Goal: Task Accomplishment & Management: Manage account settings

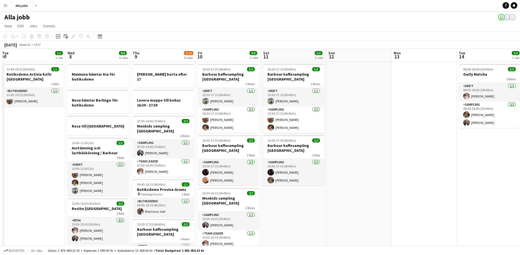
scroll to position [0, 197]
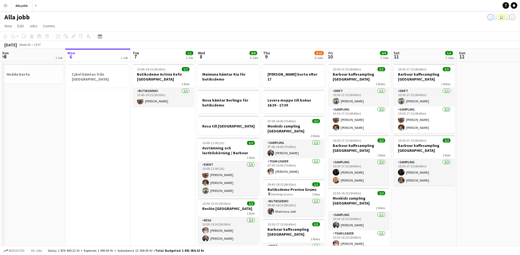
scroll to position [0, 130]
click at [135, 150] on app-date-cell "13:45-19:15 (5h30m) 1/1 Butiksdemo Activia Kefir Stockholm 1 Role Butiksdemo [D…" at bounding box center [163, 253] width 65 height 383
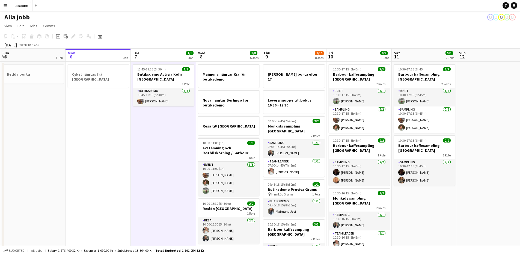
click at [135, 149] on app-date-cell "13:45-19:15 (5h30m) 1/1 Butiksdemo Activia Kefir Stockholm 1 Role Butiksdemo [D…" at bounding box center [163, 253] width 65 height 383
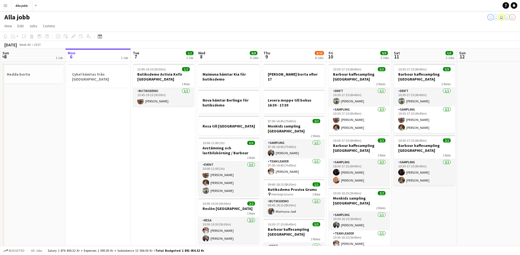
click at [135, 149] on app-date-cell "13:45-19:15 (5h30m) 1/1 Butiksdemo Activia Kefir Stockholm 1 Role Butiksdemo [D…" at bounding box center [163, 253] width 65 height 383
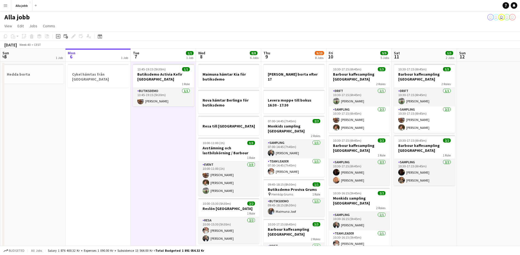
click at [139, 157] on app-date-cell "13:45-19:15 (5h30m) 1/1 Butiksdemo Activia Kefir Stockholm 1 Role Butiksdemo [D…" at bounding box center [163, 253] width 65 height 383
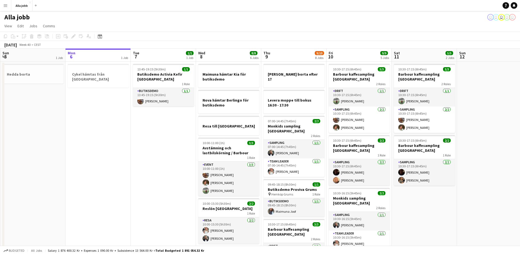
click at [118, 115] on app-date-cell "Cykel hämtas från [GEOGRAPHIC_DATA]" at bounding box center [98, 253] width 65 height 383
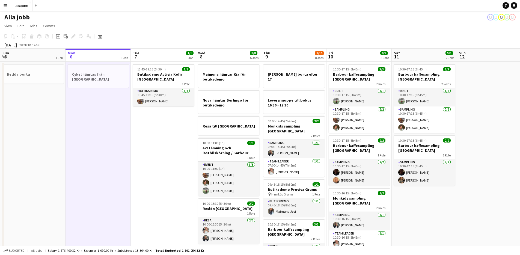
scroll to position [0, 129]
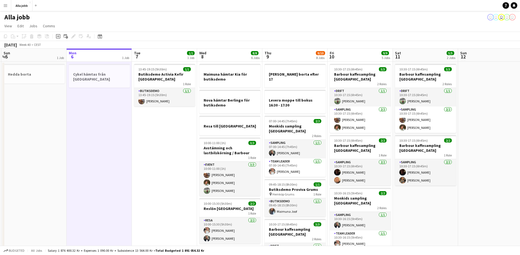
click at [165, 148] on app-date-cell "13:45-19:15 (5h30m) 1/1 Butiksdemo Activia Kefir Stockholm 1 Role Butiksdemo [D…" at bounding box center [164, 253] width 65 height 383
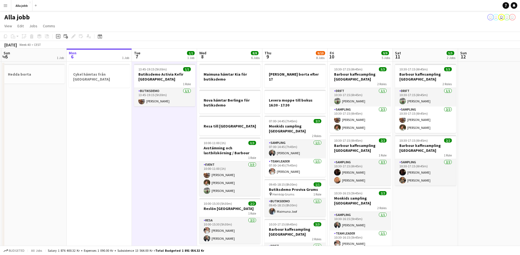
click at [168, 147] on app-date-cell "13:45-19:15 (5h30m) 1/1 Butiksdemo Activia Kefir Stockholm 1 Role Butiksdemo [D…" at bounding box center [164, 253] width 65 height 383
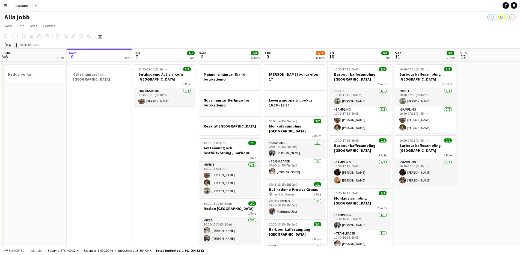
click at [168, 147] on app-date-cell "13:45-19:15 (5h30m) 1/1 Butiksdemo Activia Kefir Stockholm 1 Role Butiksdemo [D…" at bounding box center [164, 253] width 65 height 383
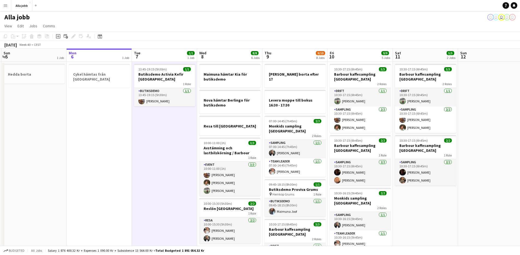
click at [167, 147] on app-date-cell "13:45-19:15 (5h30m) 1/1 Butiksdemo Activia Kefir Stockholm 1 Role Butiksdemo [D…" at bounding box center [164, 253] width 65 height 383
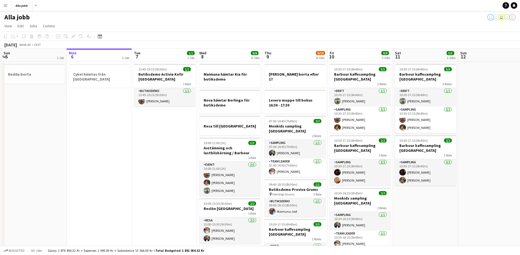
click at [167, 147] on app-date-cell "13:45-19:15 (5h30m) 1/1 Butiksdemo Activia Kefir Stockholm 1 Role Butiksdemo [D…" at bounding box center [164, 253] width 65 height 383
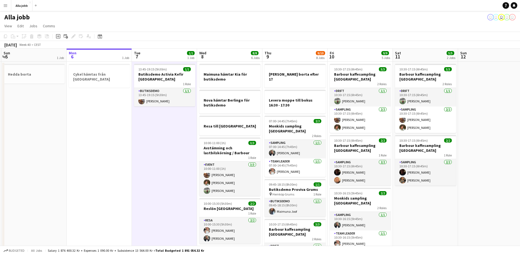
click at [167, 147] on app-date-cell "13:45-19:15 (5h30m) 1/1 Butiksdemo Activia Kefir Stockholm 1 Role Butiksdemo [D…" at bounding box center [164, 253] width 65 height 383
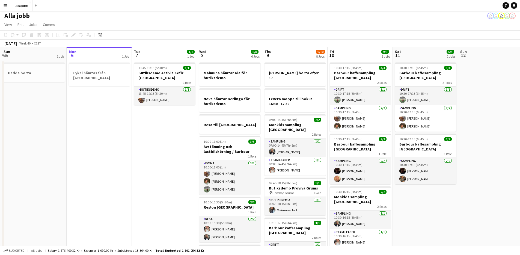
scroll to position [0, 0]
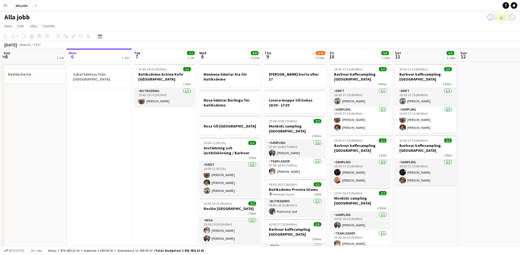
click at [166, 144] on app-calendar-viewport "Fri 3 6/6 6 Jobs Sat 4 3/3 3 Jobs Sun 5 1 Job Mon 6 1 Job Tue 7 1/1 1 Job Wed 8…" at bounding box center [260, 247] width 520 height 396
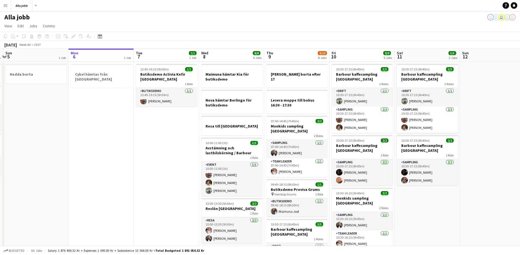
click at [166, 144] on app-calendar-viewport "Fri 3 6/6 6 Jobs Sat 4 3/3 3 Jobs Sun 5 1 Job Mon 6 1 Job Tue 7 1/1 1 Job Wed 8…" at bounding box center [260, 247] width 520 height 396
click at [166, 144] on app-date-cell "13:45-19:15 (5h30m) 1/1 Butiksdemo Activia Kefir Stockholm 1 Role Butiksdemo [D…" at bounding box center [166, 253] width 65 height 383
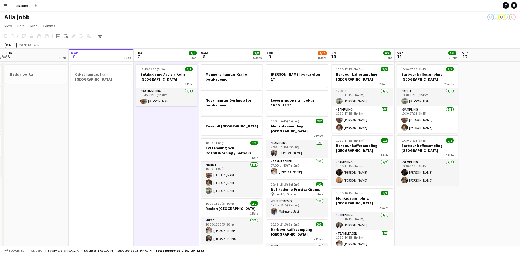
click at [166, 144] on app-date-cell "13:45-19:15 (5h30m) 1/1 Butiksdemo Activia Kefir Stockholm 1 Role Butiksdemo [D…" at bounding box center [166, 253] width 65 height 383
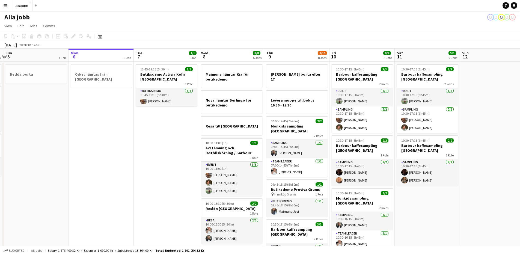
click at [144, 143] on app-date-cell "13:45-19:15 (5h30m) 1/1 Butiksdemo Activia Kefir Stockholm 1 Role Butiksdemo [D…" at bounding box center [166, 253] width 65 height 383
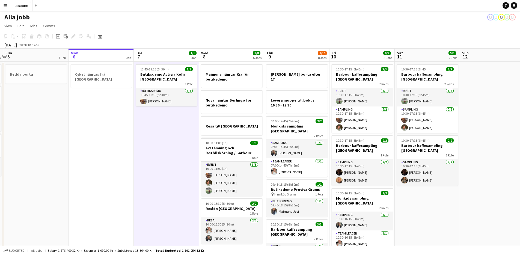
click at [144, 143] on app-date-cell "13:45-19:15 (5h30m) 1/1 Butiksdemo Activia Kefir Stockholm 1 Role Butiksdemo [D…" at bounding box center [166, 253] width 65 height 383
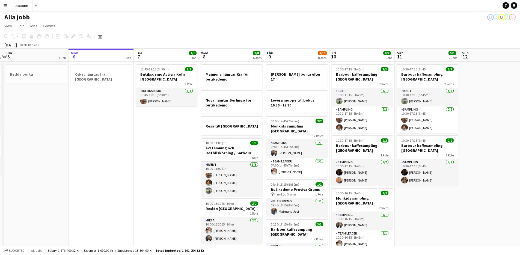
click at [155, 138] on app-date-cell "13:45-19:15 (5h30m) 1/1 Butiksdemo Activia Kefir Stockholm 1 Role Butiksdemo [D…" at bounding box center [166, 253] width 65 height 383
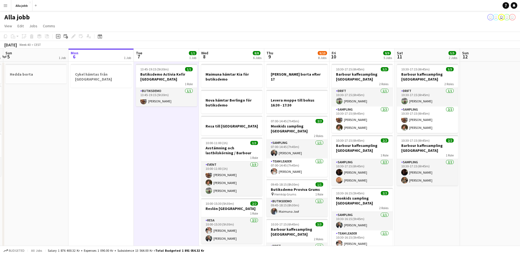
click at [147, 124] on app-date-cell "13:45-19:15 (5h30m) 1/1 Butiksdemo Activia Kefir Stockholm 1 Role Butiksdemo [D…" at bounding box center [166, 253] width 65 height 383
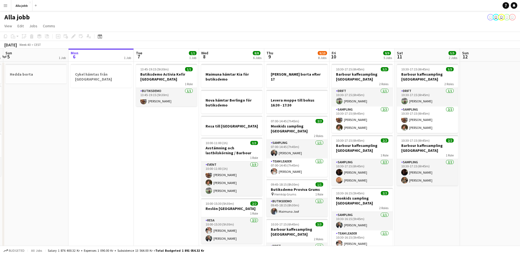
click at [163, 198] on app-date-cell "13:45-19:15 (5h30m) 1/1 Butiksdemo Activia Kefir Stockholm 1 Role Butiksdemo [D…" at bounding box center [166, 253] width 65 height 383
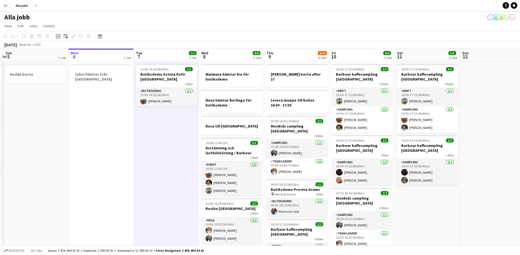
drag, startPoint x: 163, startPoint y: 198, endPoint x: 159, endPoint y: 197, distance: 4.7
click at [162, 198] on app-calendar-viewport "Fri 3 6/6 6 Jobs Sat 4 3/3 3 Jobs Sun 5 1 Job Mon 6 1 Job Tue 7 1/1 1 Job Wed 8…" at bounding box center [260, 247] width 520 height 396
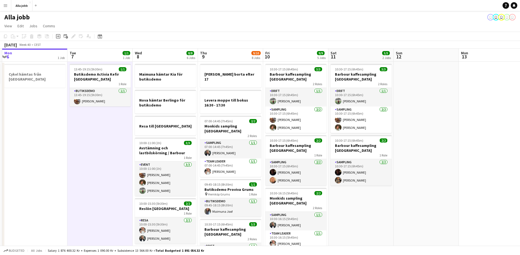
drag, startPoint x: 145, startPoint y: 193, endPoint x: 104, endPoint y: 182, distance: 42.3
click at [93, 184] on app-calendar-viewport "Fri 3 6/6 6 Jobs Sat 4 3/3 3 Jobs Sun 5 1 Job Mon 6 1 Job Tue 7 1/1 1 Job Wed 8…" at bounding box center [260, 247] width 520 height 396
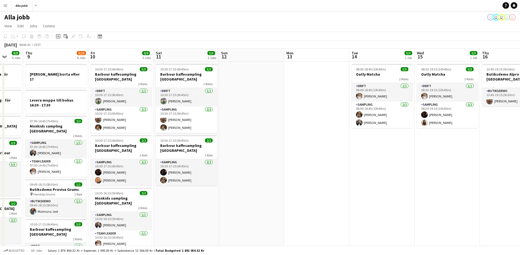
drag, startPoint x: 412, startPoint y: 161, endPoint x: 242, endPoint y: 190, distance: 172.6
click at [236, 192] on app-calendar-viewport "Sun 5 1 Job Mon 6 1 Job Tue 7 1/1 1 Job Wed 8 8/8 6 Jobs Thu 9 9/10 8 Jobs Fri …" at bounding box center [260, 247] width 520 height 396
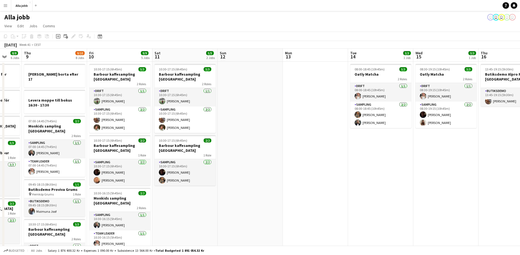
drag, startPoint x: 327, startPoint y: 166, endPoint x: 320, endPoint y: 172, distance: 9.3
click at [324, 169] on app-calendar-viewport "Sun 5 1 Job Mon 6 1 Job Tue 7 1/1 1 Job Wed 8 8/8 6 Jobs Thu 9 9/10 8 Jobs Fri …" at bounding box center [260, 247] width 520 height 396
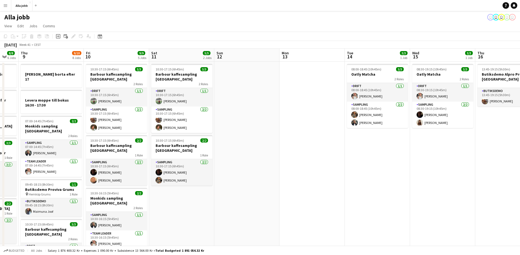
click at [257, 165] on app-date-cell at bounding box center [246, 253] width 65 height 383
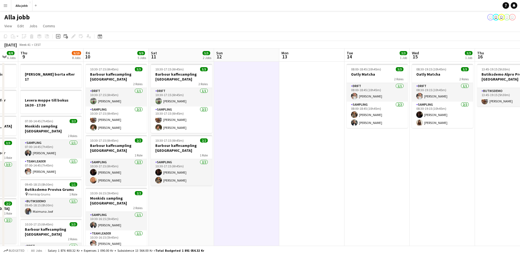
click at [257, 165] on app-date-cell at bounding box center [246, 253] width 65 height 383
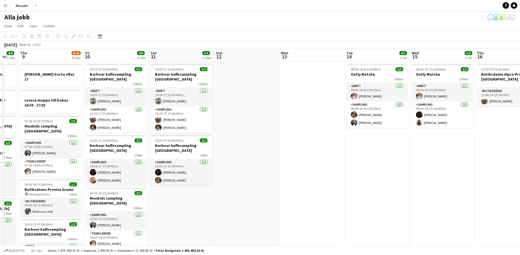
click at [275, 130] on app-date-cell at bounding box center [246, 253] width 65 height 383
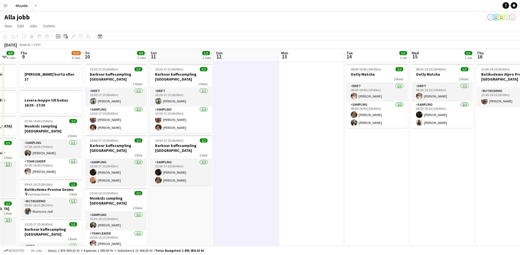
click at [274, 130] on app-date-cell at bounding box center [246, 253] width 65 height 383
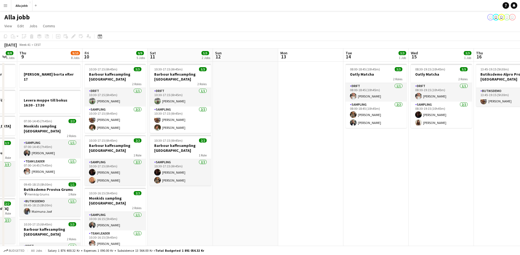
click at [274, 130] on app-date-cell at bounding box center [245, 253] width 65 height 383
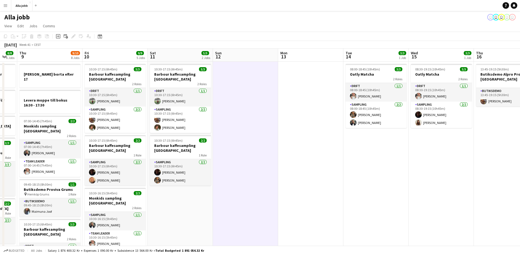
click at [274, 130] on app-date-cell at bounding box center [245, 253] width 65 height 383
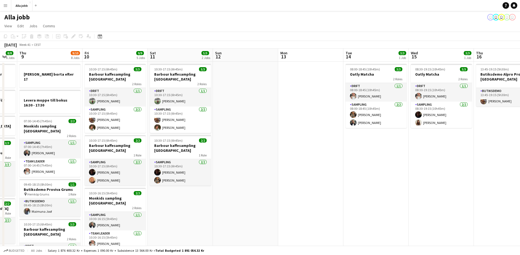
click at [273, 130] on app-date-cell at bounding box center [245, 253] width 65 height 383
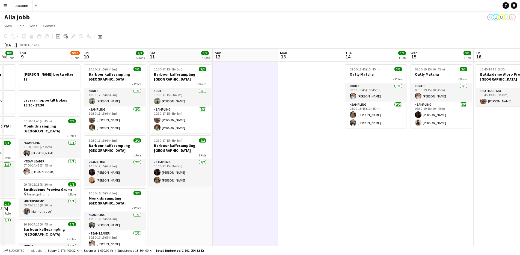
click at [273, 130] on app-date-cell at bounding box center [245, 253] width 65 height 383
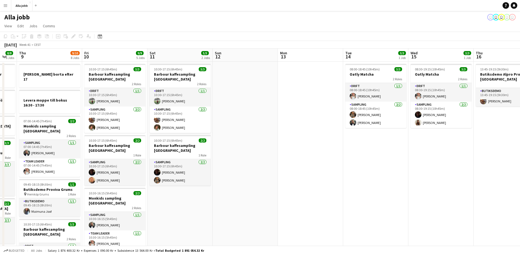
click at [273, 130] on app-date-cell at bounding box center [245, 253] width 65 height 383
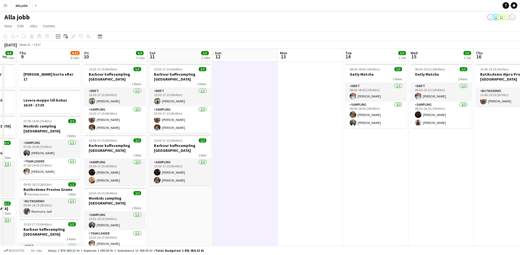
click at [308, 124] on app-date-cell at bounding box center [310, 253] width 65 height 383
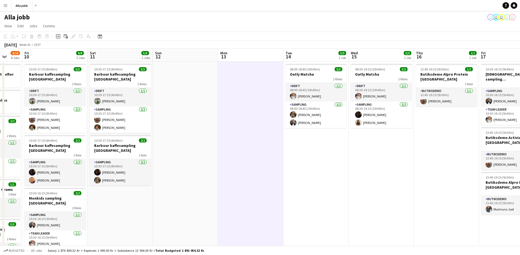
scroll to position [0, 261]
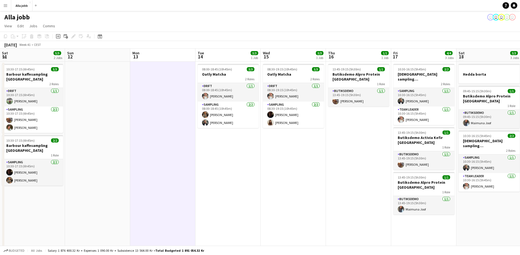
drag, startPoint x: 251, startPoint y: 135, endPoint x: 160, endPoint y: 140, distance: 90.8
click at [160, 140] on app-calendar-viewport "Tue 7 1/1 1 Job Wed 8 8/8 6 Jobs Thu 9 9/10 8 Jobs Fri 10 9/9 5 Jobs Sat 11 5/5…" at bounding box center [260, 247] width 520 height 396
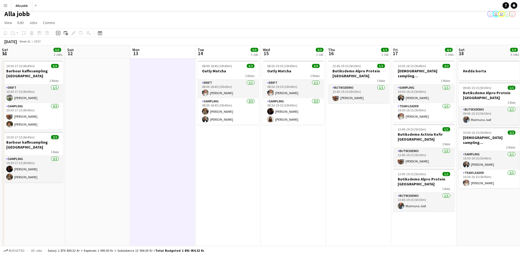
scroll to position [0, 0]
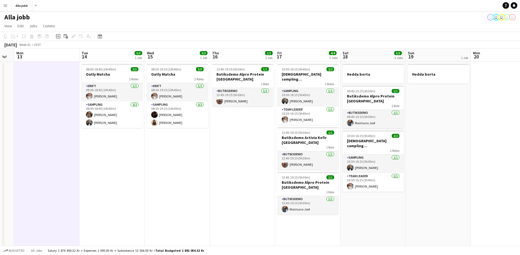
drag, startPoint x: 326, startPoint y: 168, endPoint x: 216, endPoint y: 145, distance: 112.1
click at [216, 145] on app-calendar-viewport "Thu 9 9/10 8 Jobs Fri 10 9/9 5 Jobs Sat 11 5/5 2 Jobs Sun 12 Mon 13 Tue 14 3/3 …" at bounding box center [260, 247] width 520 height 396
click at [196, 153] on app-calendar-viewport "Thu 9 9/10 8 Jobs Fri 10 9/9 5 Jobs Sat 11 5/5 2 Jobs Sun 12 Mon 13 Tue 14 3/3 …" at bounding box center [260, 247] width 520 height 396
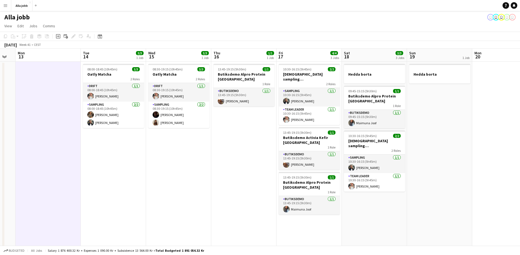
click at [196, 153] on app-date-cell "08:30-19:15 (10h45m) 3/3 Oatly Matcha 2 Roles Drift [DATE] 08:30-19:15 (10h45m)…" at bounding box center [178, 253] width 65 height 383
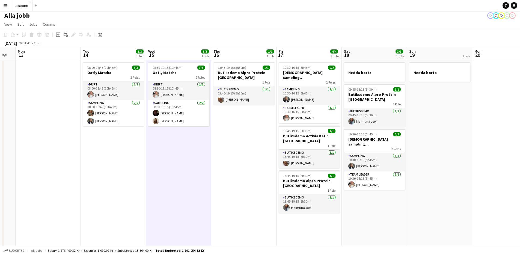
scroll to position [0, 0]
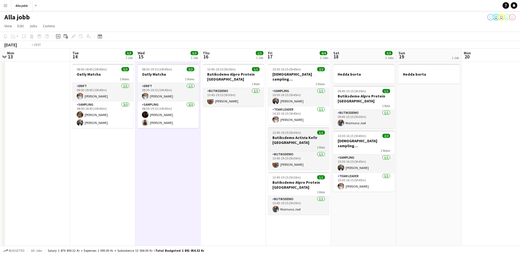
drag, startPoint x: 234, startPoint y: 145, endPoint x: 247, endPoint y: 134, distance: 17.0
click at [158, 145] on app-calendar-viewport "Thu 9 9/10 8 Jobs Fri 10 9/9 5 Jobs Sat 11 5/5 2 Jobs Sun 12 Mon 13 Tue 14 3/3 …" at bounding box center [260, 247] width 520 height 396
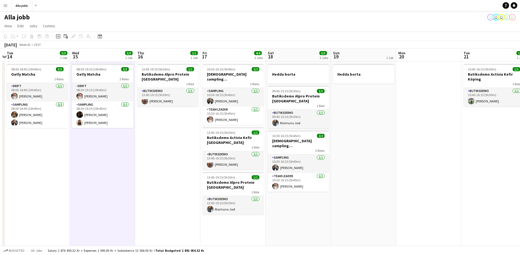
click at [377, 122] on app-date-cell "Hedda borta" at bounding box center [363, 253] width 65 height 383
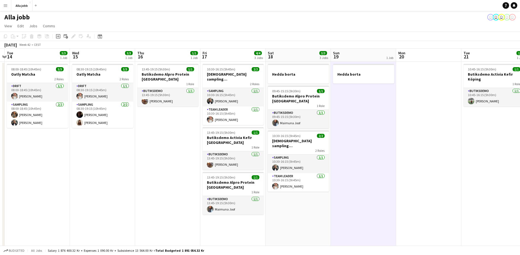
click at [377, 122] on app-date-cell "Hedda borta" at bounding box center [363, 253] width 65 height 383
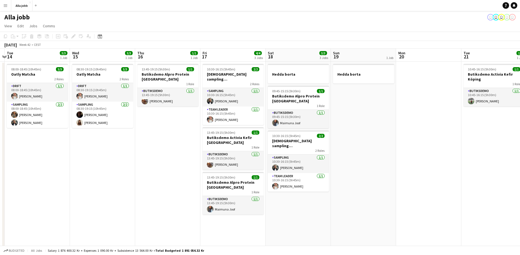
click at [455, 111] on app-date-cell at bounding box center [428, 253] width 65 height 383
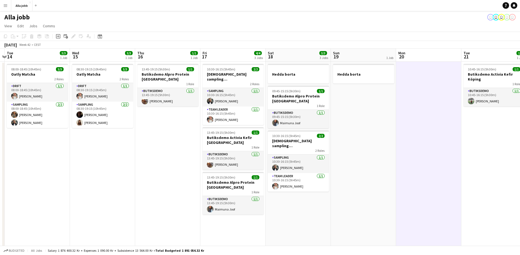
click at [455, 111] on app-date-cell at bounding box center [428, 253] width 65 height 383
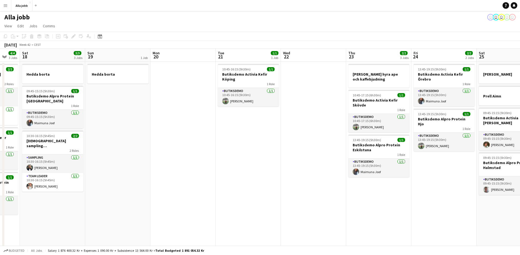
drag, startPoint x: 387, startPoint y: 125, endPoint x: 204, endPoint y: 155, distance: 185.2
click at [207, 155] on app-calendar-viewport "Wed 15 3/3 1 Job Thu 16 1/1 1 Job Fri 17 4/4 3 Jobs Sat 18 3/3 3 Jobs Sun 19 1 …" at bounding box center [260, 247] width 520 height 396
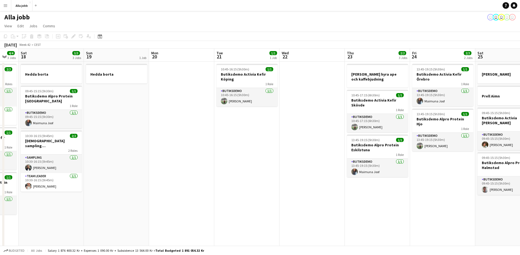
click at [204, 157] on app-date-cell at bounding box center [181, 253] width 65 height 383
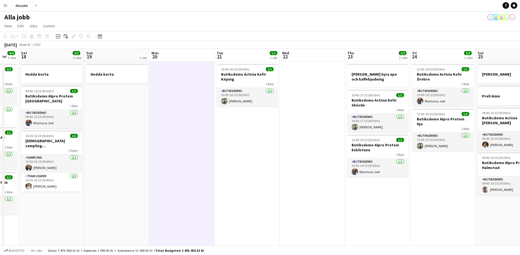
click at [204, 157] on app-date-cell at bounding box center [181, 253] width 65 height 383
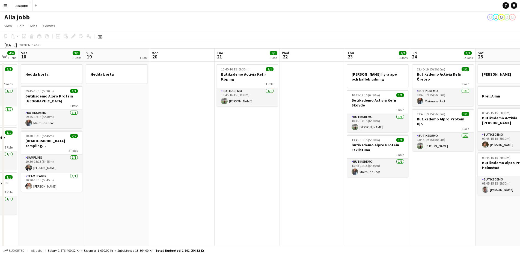
scroll to position [0, 135]
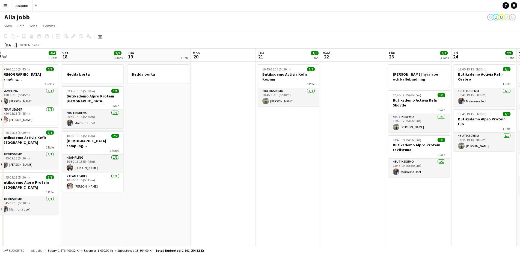
drag, startPoint x: 239, startPoint y: 132, endPoint x: 279, endPoint y: 139, distance: 40.4
click at [279, 139] on app-calendar-viewport "Wed 15 3/3 1 Job Thu 16 1/1 1 Job Fri 17 4/4 3 Jobs Sat 18 3/3 3 Jobs Sun 19 1 …" at bounding box center [260, 247] width 520 height 396
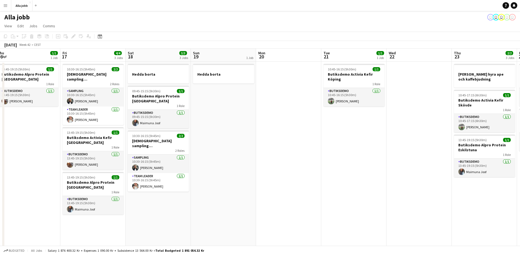
click at [279, 139] on app-date-cell at bounding box center [288, 253] width 65 height 383
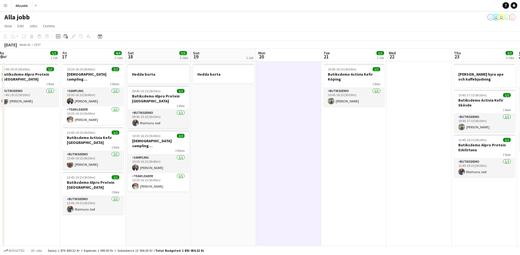
click at [280, 139] on app-date-cell at bounding box center [288, 253] width 65 height 383
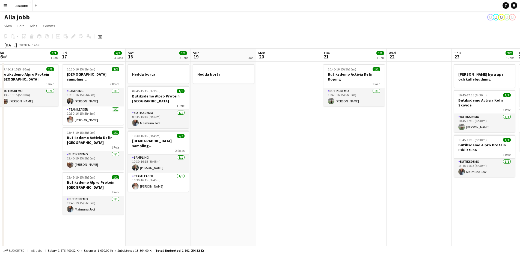
click at [280, 139] on app-date-cell at bounding box center [288, 253] width 65 height 383
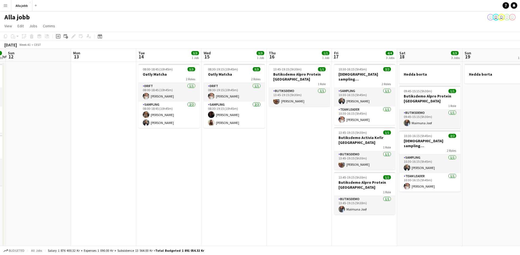
drag, startPoint x: 261, startPoint y: 188, endPoint x: 486, endPoint y: 170, distance: 225.8
click at [486, 170] on app-calendar-viewport "Fri 10 9/9 5 Jobs Sat 11 5/5 2 Jobs Sun 12 Mon 13 Tue 14 3/3 1 Job Wed 15 3/3 1…" at bounding box center [260, 247] width 520 height 396
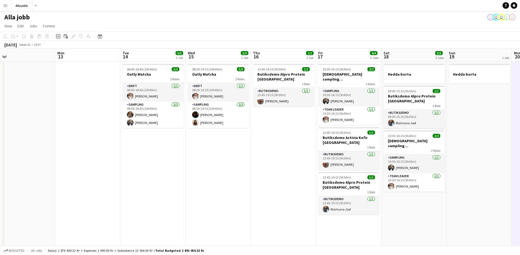
drag, startPoint x: 254, startPoint y: 193, endPoint x: 492, endPoint y: 231, distance: 241.2
click at [487, 231] on app-calendar-viewport "Fri 10 9/9 5 Jobs Sat 11 5/5 2 Jobs Sun 12 Mon 13 Tue 14 3/3 1 Job Wed 15 3/3 1…" at bounding box center [260, 247] width 520 height 396
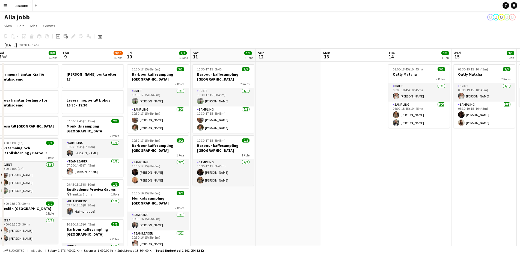
drag, startPoint x: 314, startPoint y: 189, endPoint x: 441, endPoint y: 163, distance: 129.9
click at [438, 164] on app-calendar-viewport "Mon 6 1 Job Tue 7 1/1 1 Job Wed 8 8/8 6 Jobs Thu 9 9/10 8 Jobs Fri 10 9/9 5 Job…" at bounding box center [260, 247] width 520 height 396
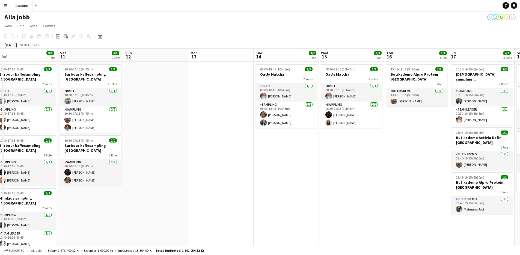
drag, startPoint x: 406, startPoint y: 146, endPoint x: 213, endPoint y: 137, distance: 193.9
click at [165, 146] on app-calendar-viewport "Tue 7 1/1 1 Job Wed 8 8/8 6 Jobs Thu 9 9/10 8 Jobs Fri 10 9/9 5 Jobs Sat 11 5/5…" at bounding box center [260, 247] width 520 height 396
drag, startPoint x: 269, startPoint y: 143, endPoint x: 138, endPoint y: 126, distance: 131.4
click at [173, 134] on app-calendar-viewport "Tue 7 1/1 1 Job Wed 8 8/8 6 Jobs Thu 9 9/10 8 Jobs Fri 10 9/9 5 Jobs Sat 11 5/5…" at bounding box center [260, 247] width 520 height 396
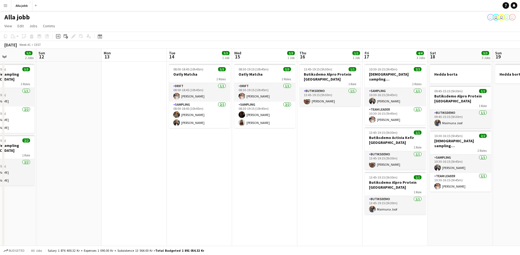
scroll to position [0, 138]
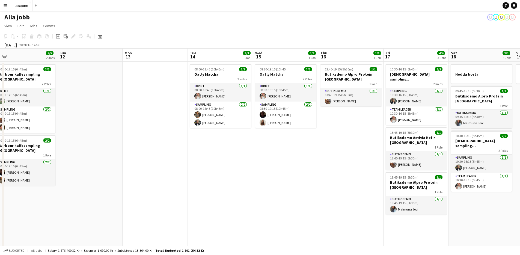
drag, startPoint x: 292, startPoint y: 147, endPoint x: 340, endPoint y: 136, distance: 49.4
click at [340, 136] on app-calendar-viewport "Thu 9 9/10 8 Jobs Fri 10 9/9 5 Jobs Sat 11 5/5 2 Jobs Sun 12 Mon 13 Tue 14 3/3 …" at bounding box center [260, 247] width 520 height 396
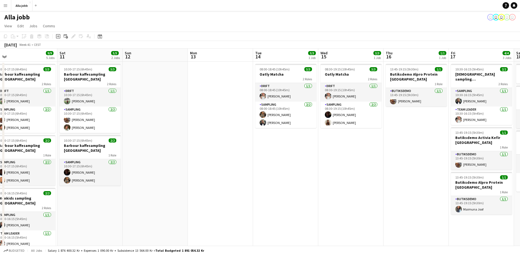
click at [314, 148] on app-date-cell "08:00-18:45 (10h45m) 3/3 Oatly Matcha 2 Roles Drift [DATE] 08:00-18:45 (10h45m)…" at bounding box center [285, 253] width 65 height 383
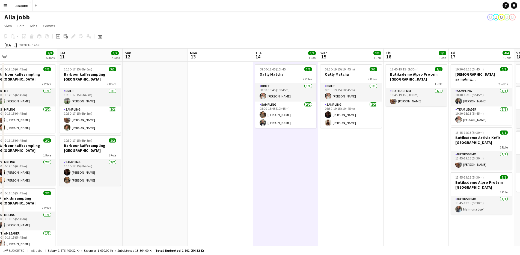
click at [314, 148] on app-date-cell "08:00-18:45 (10h45m) 3/3 Oatly Matcha 2 Roles Drift [DATE] 08:00-18:45 (10h45m)…" at bounding box center [285, 253] width 65 height 383
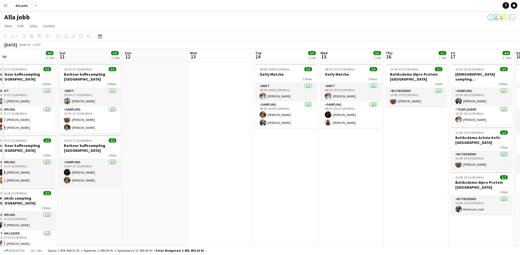
click at [323, 147] on app-date-cell "08:30-19:15 (10h45m) 3/3 Oatly Matcha 2 Roles Drift [DATE] 08:30-19:15 (10h45m)…" at bounding box center [351, 253] width 65 height 383
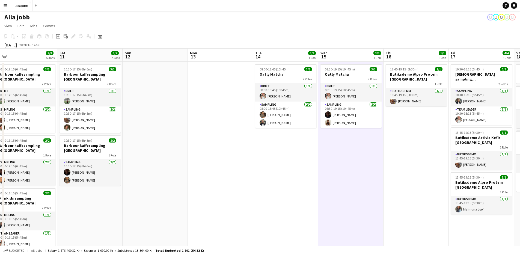
drag, startPoint x: 323, startPoint y: 147, endPoint x: 317, endPoint y: 148, distance: 6.0
click at [323, 147] on app-date-cell "08:30-19:15 (10h45m) 3/3 Oatly Matcha 2 Roles Drift [DATE] 08:30-19:15 (10h45m)…" at bounding box center [351, 253] width 65 height 383
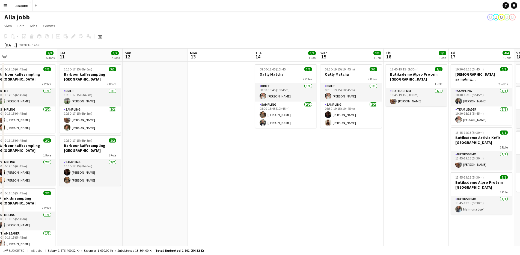
click at [309, 148] on app-date-cell "08:00-18:45 (10h45m) 3/3 Oatly Matcha 2 Roles Drift [DATE] 08:00-18:45 (10h45m)…" at bounding box center [285, 253] width 65 height 383
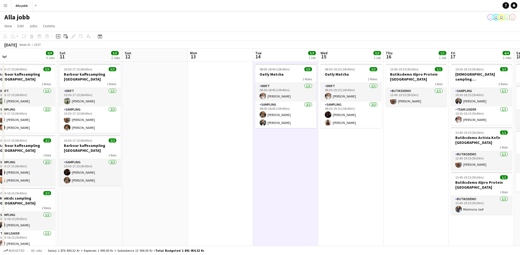
click at [220, 137] on app-date-cell at bounding box center [220, 253] width 65 height 383
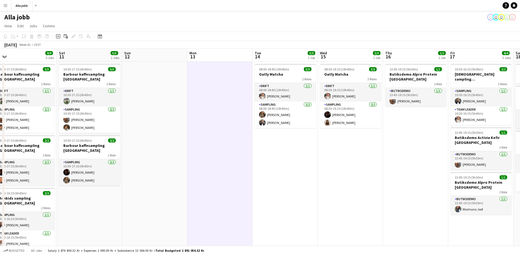
drag, startPoint x: 202, startPoint y: 208, endPoint x: 196, endPoint y: 208, distance: 6.0
click at [202, 208] on app-date-cell at bounding box center [219, 253] width 65 height 383
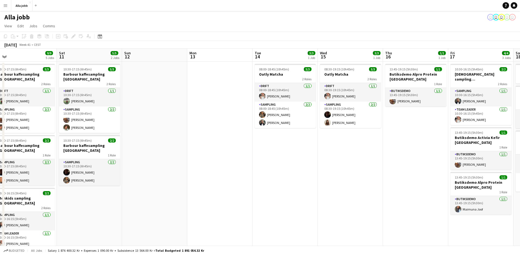
click at [182, 208] on app-date-cell at bounding box center [154, 253] width 65 height 383
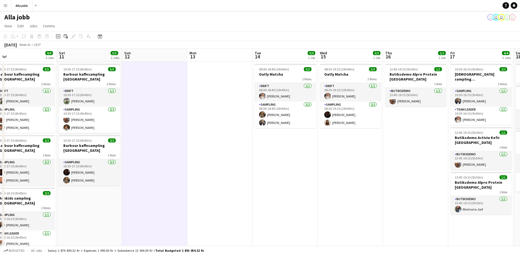
click at [92, 218] on app-date-cell "10:30-17:15 (6h45m) 3/3 Barbour kaffesampling Köpenhamn 2 Roles Drift [DATE] 10…" at bounding box center [89, 253] width 65 height 383
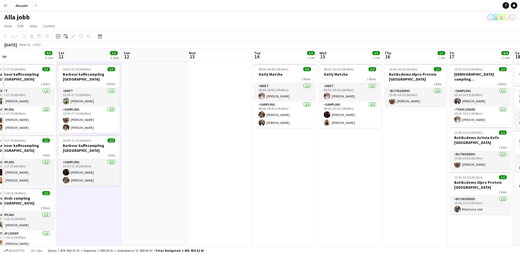
click at [208, 181] on app-date-cell at bounding box center [219, 253] width 65 height 383
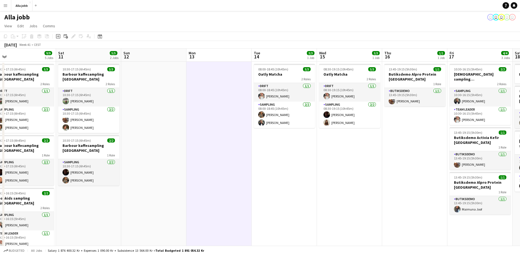
click at [172, 141] on app-date-cell at bounding box center [153, 253] width 65 height 383
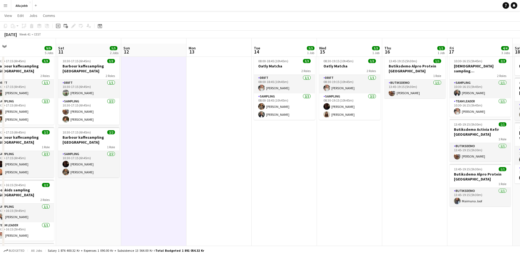
scroll to position [0, 0]
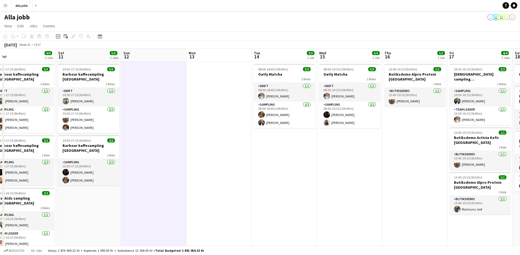
click at [101, 202] on app-date-cell "10:30-17:15 (6h45m) 3/3 Barbour kaffesampling Köpenhamn 2 Roles Drift [DATE] 10…" at bounding box center [88, 253] width 65 height 383
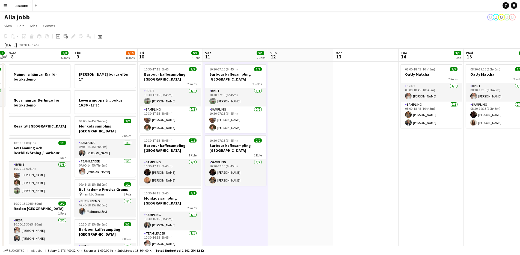
drag, startPoint x: 107, startPoint y: 199, endPoint x: 253, endPoint y: 196, distance: 145.9
click at [253, 196] on app-calendar-viewport "Mon 6 1 Job Tue 7 1/1 1 Job Wed 8 8/8 6 Jobs Thu 9 9/10 8 Jobs Fri 10 9/9 5 Job…" at bounding box center [260, 247] width 520 height 396
click at [253, 207] on app-date-cell "10:30-17:15 (6h45m) 3/3 Barbour kaffesampling Köpenhamn 2 Roles Drift [DATE] 10…" at bounding box center [235, 253] width 65 height 383
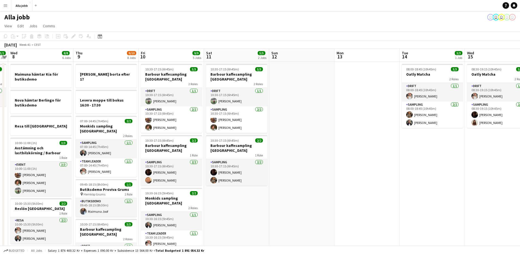
click at [254, 206] on app-date-cell "10:30-17:15 (6h45m) 3/3 Barbour kaffesampling Köpenhamn 2 Roles Drift [DATE] 10…" at bounding box center [236, 253] width 65 height 383
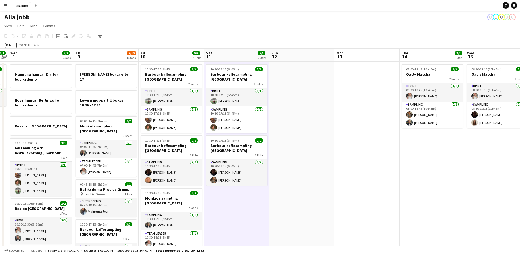
click at [254, 206] on app-date-cell "10:30-17:15 (6h45m) 3/3 Barbour kaffesampling Köpenhamn 2 Roles Drift [DATE] 10…" at bounding box center [236, 253] width 65 height 383
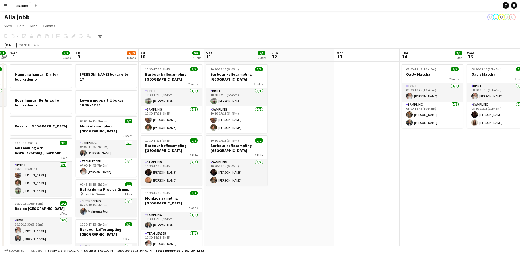
click at [254, 206] on app-date-cell "10:30-17:15 (6h45m) 3/3 Barbour kaffesampling Köpenhamn 2 Roles Drift [DATE] 10…" at bounding box center [236, 253] width 65 height 383
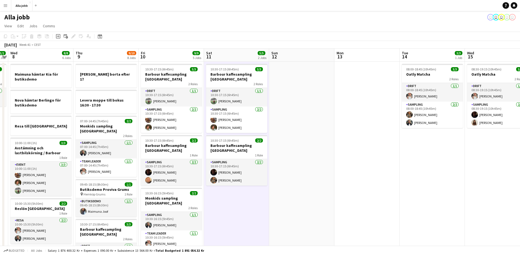
click at [254, 206] on app-date-cell "10:30-17:15 (6h45m) 3/3 Barbour kaffesampling Köpenhamn 2 Roles Drift [DATE] 10…" at bounding box center [236, 253] width 65 height 383
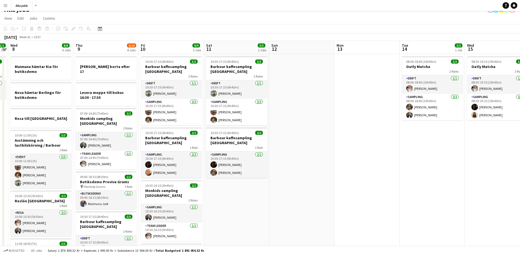
scroll to position [0, 0]
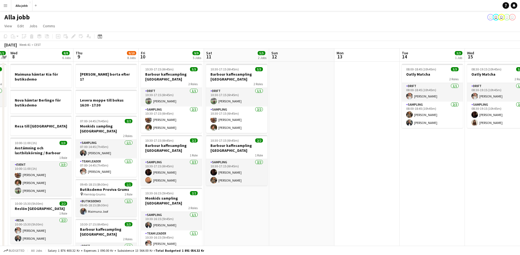
click at [237, 187] on app-date-cell "10:30-17:15 (6h45m) 3/3 Barbour kaffesampling Köpenhamn 2 Roles Drift [DATE] 10…" at bounding box center [236, 253] width 65 height 383
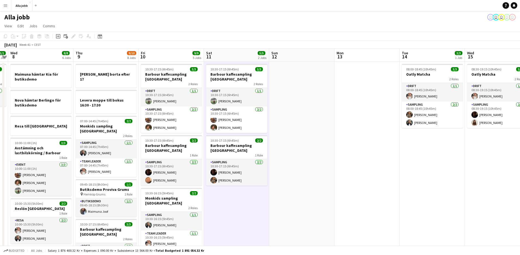
click at [237, 187] on app-date-cell "10:30-17:15 (6h45m) 3/3 Barbour kaffesampling Köpenhamn 2 Roles Drift [DATE] 10…" at bounding box center [236, 253] width 65 height 383
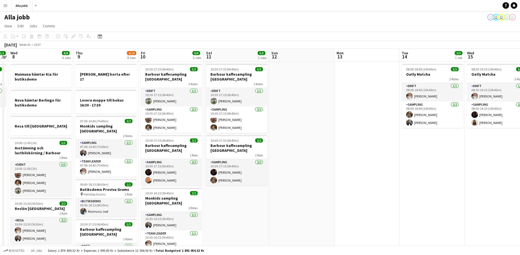
click at [263, 217] on app-date-cell "10:30-17:15 (6h45m) 3/3 Barbour kaffesampling Köpenhamn 2 Roles Drift [DATE] 10…" at bounding box center [236, 253] width 65 height 383
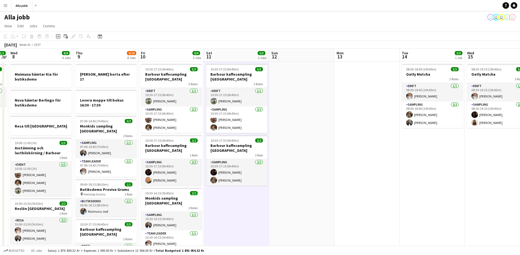
click at [292, 78] on app-date-cell at bounding box center [301, 253] width 65 height 383
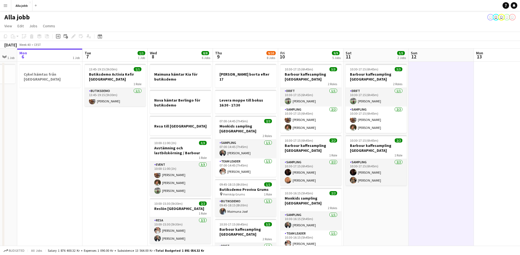
drag, startPoint x: 209, startPoint y: 163, endPoint x: 328, endPoint y: 145, distance: 119.6
click at [328, 145] on app-calendar-viewport "Sat 4 3/3 3 Jobs Sun 5 1 Job Mon 6 1 Job Tue 7 1/1 1 Job Wed 8 8/8 6 Jobs Thu 9…" at bounding box center [260, 247] width 520 height 396
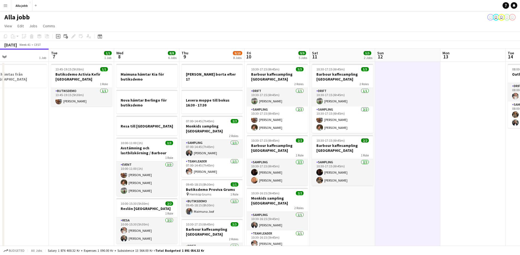
scroll to position [0, 153]
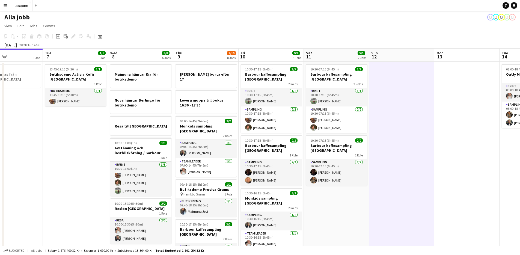
drag, startPoint x: 354, startPoint y: 175, endPoint x: 333, endPoint y: 170, distance: 22.3
click at [333, 171] on app-calendar-viewport "Sat 4 3/3 3 Jobs Sun 5 1 Job Mon 6 1 Job Tue 7 1/1 1 Job Wed 8 8/8 6 Jobs Thu 9…" at bounding box center [260, 247] width 520 height 396
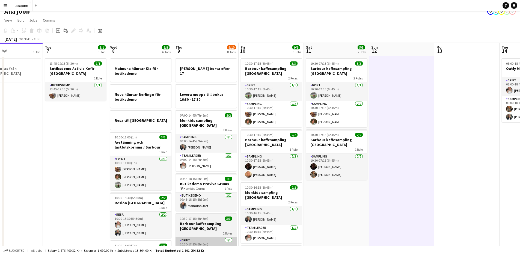
scroll to position [0, 0]
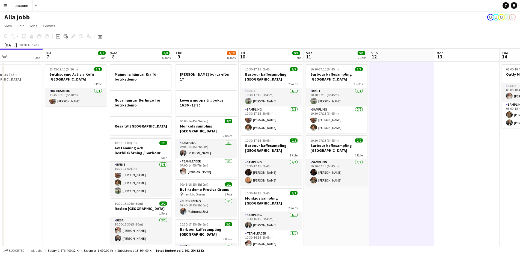
click at [346, 198] on app-date-cell "10:30-17:15 (6h45m) 3/3 Barbour kaffesampling Köpenhamn 2 Roles Drift [DATE] 10…" at bounding box center [336, 253] width 65 height 383
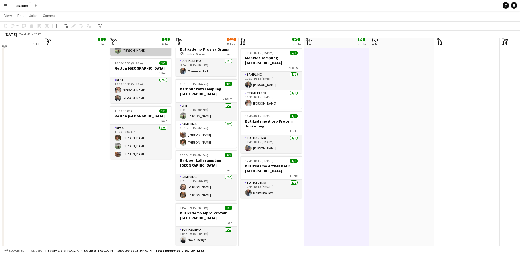
scroll to position [142, 0]
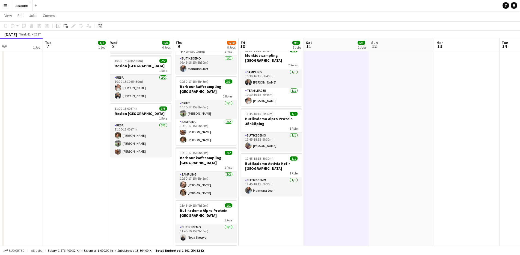
click at [159, 167] on app-date-cell "Maimuna hämtar Kia för butiksdemo Nova hämtar [GEOGRAPHIC_DATA] för butiksdemo …" at bounding box center [140, 110] width 65 height 383
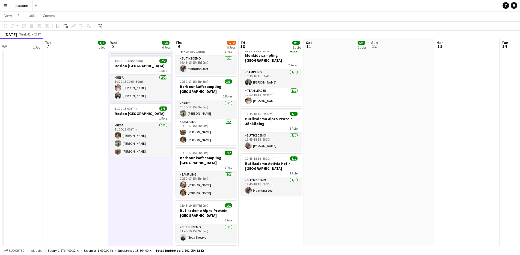
click at [159, 167] on app-date-cell "Maimuna hämtar Kia för butiksdemo Nova hämtar [GEOGRAPHIC_DATA] för butiksdemo …" at bounding box center [140, 110] width 65 height 383
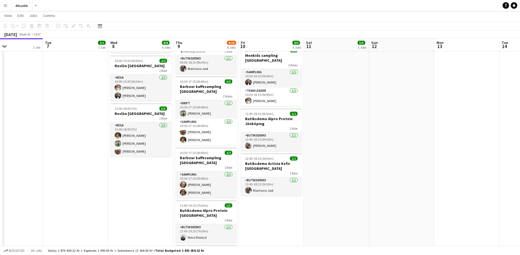
click at [159, 167] on app-date-cell "Maimuna hämtar Kia för butiksdemo Nova hämtar [GEOGRAPHIC_DATA] för butiksdemo …" at bounding box center [140, 110] width 65 height 383
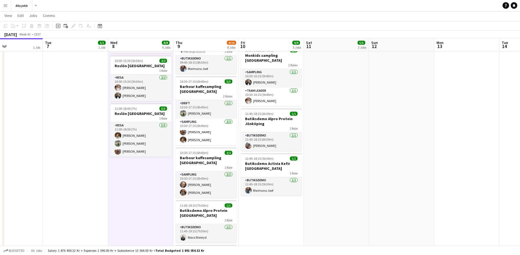
click at [159, 167] on app-date-cell "Maimuna hämtar Kia för butiksdemo Nova hämtar [GEOGRAPHIC_DATA] för butiksdemo …" at bounding box center [140, 110] width 65 height 383
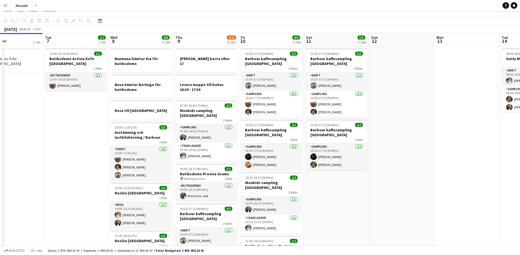
scroll to position [0, 0]
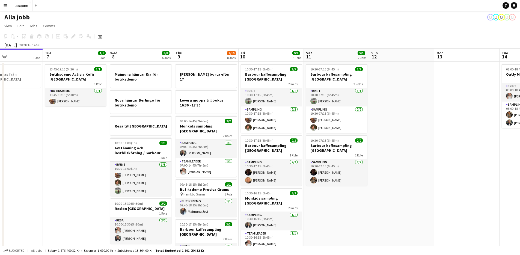
click at [89, 124] on app-date-cell "13:45-19:15 (5h30m) 1/1 Butiksdemo Activia Kefir Stockholm 1 Role Butiksdemo [D…" at bounding box center [75, 253] width 65 height 383
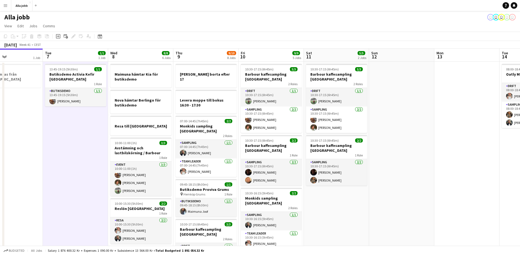
click at [89, 124] on app-date-cell "13:45-19:15 (5h30m) 1/1 Butiksdemo Activia Kefir Stockholm 1 Role Butiksdemo [D…" at bounding box center [75, 253] width 65 height 383
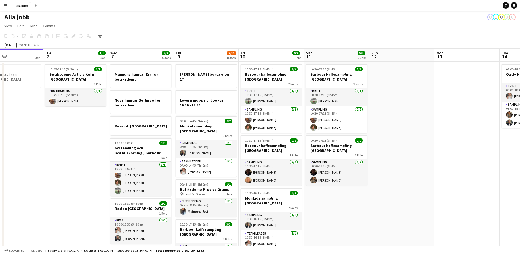
click at [89, 124] on app-date-cell "13:45-19:15 (5h30m) 1/1 Butiksdemo Activia Kefir Stockholm 1 Role Butiksdemo [D…" at bounding box center [75, 253] width 65 height 383
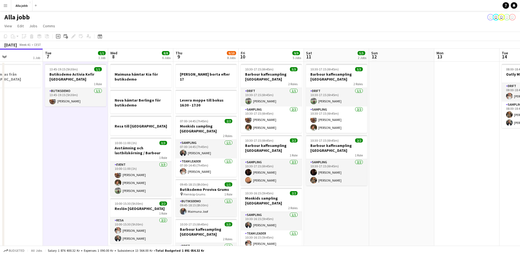
click at [89, 124] on app-date-cell "13:45-19:15 (5h30m) 1/1 Butiksdemo Activia Kefir Stockholm 1 Role Butiksdemo [D…" at bounding box center [75, 253] width 65 height 383
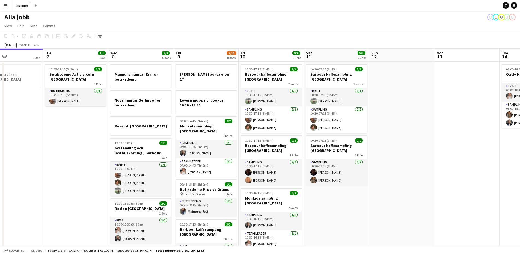
click at [89, 124] on app-date-cell "13:45-19:15 (5h30m) 1/1 Butiksdemo Activia Kefir Stockholm 1 Role Butiksdemo [D…" at bounding box center [75, 253] width 65 height 383
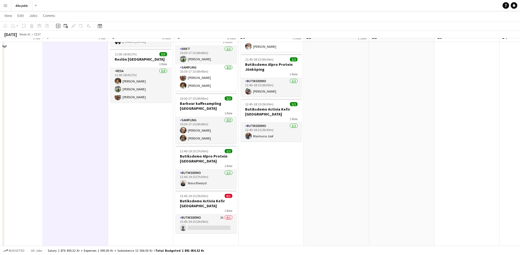
scroll to position [199, 0]
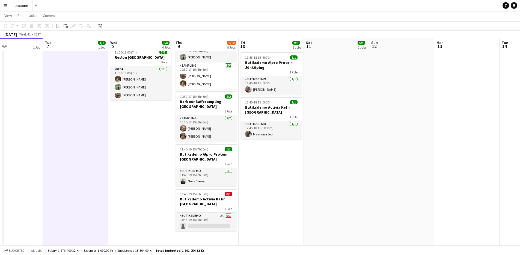
click at [139, 148] on app-date-cell "Maimuna hämtar Kia för butiksdemo Nova hämtar [GEOGRAPHIC_DATA] för butiksdemo …" at bounding box center [140, 54] width 65 height 383
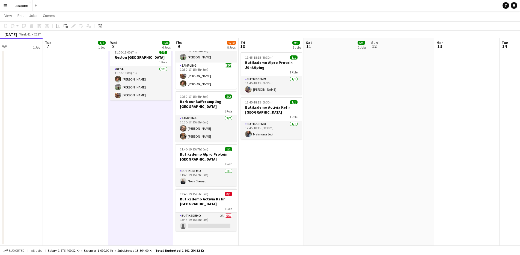
click at [274, 186] on app-date-cell "10:30-17:15 (6h45m) 3/3 Barbour kaffesampling Köpenhamn 2 Roles Drift [DATE] 10…" at bounding box center [271, 54] width 65 height 383
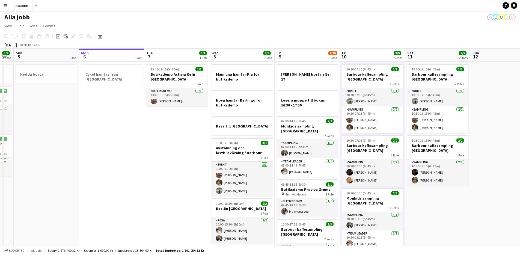
scroll to position [0, 174]
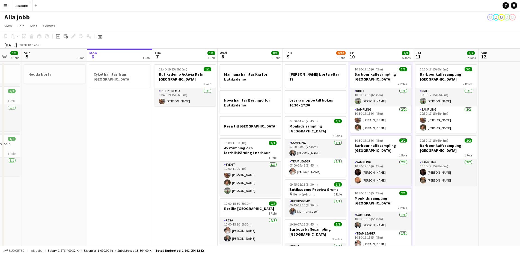
drag, startPoint x: 95, startPoint y: 147, endPoint x: 191, endPoint y: 161, distance: 96.6
click at [191, 161] on app-calendar-viewport "Thu 2 3/3 4 Jobs Fri 3 6/6 6 Jobs Sat 4 3/3 3 Jobs Sun 5 1 Job Mon 6 1 Job Tue …" at bounding box center [260, 247] width 520 height 396
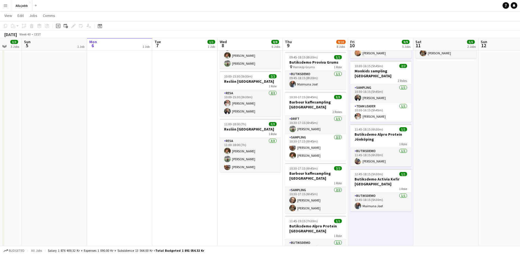
scroll to position [126, 0]
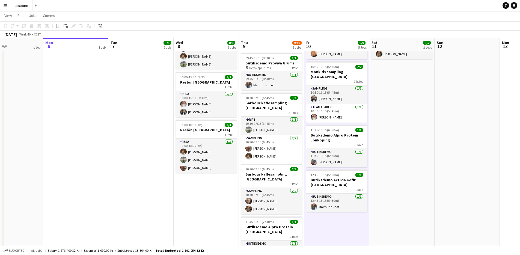
drag, startPoint x: 187, startPoint y: 168, endPoint x: 154, endPoint y: 168, distance: 33.1
click at [154, 168] on app-calendar-viewport "Thu 2 3/3 4 Jobs Fri 3 6/6 6 Jobs Sat 4 3/3 3 Jobs Sun 5 1 Job Mon 6 1 Job Tue …" at bounding box center [260, 106] width 520 height 423
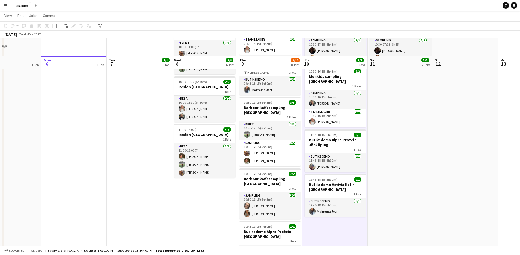
scroll to position [141, 0]
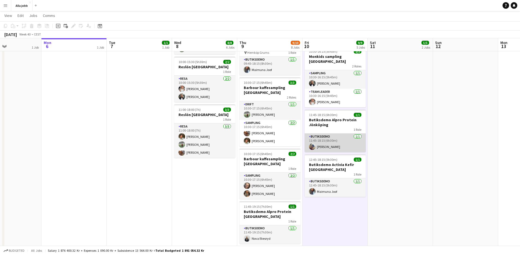
click at [325, 140] on app-card-role "Butiksdemo [DATE] 11:45-18:15 (6h30m) [PERSON_NAME]" at bounding box center [335, 143] width 61 height 19
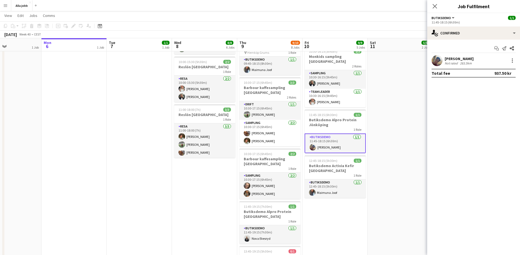
click at [443, 60] on app-user-avatar at bounding box center [437, 60] width 11 height 11
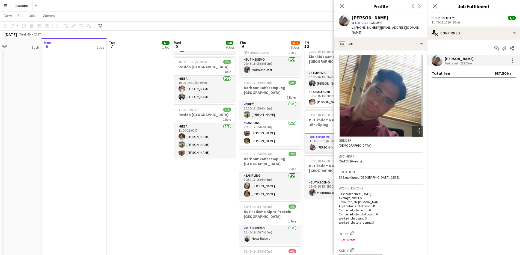
click at [318, 213] on app-date-cell "10:30-17:15 (6h45m) 3/3 Barbour kaffesampling Köpenhamn 2 Roles Drift [DATE] 10…" at bounding box center [335, 111] width 65 height 383
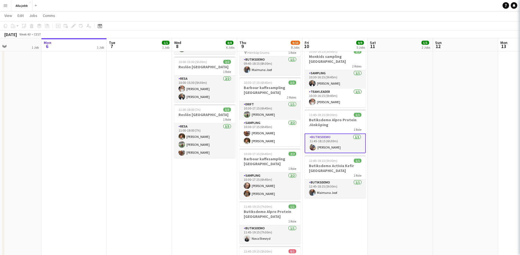
scroll to position [0, 155]
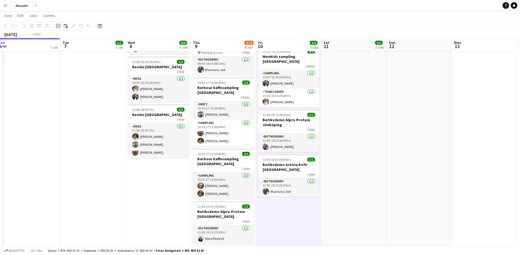
drag, startPoint x: 276, startPoint y: 198, endPoint x: 146, endPoint y: 185, distance: 130.9
click at [146, 185] on app-calendar-viewport "Fri 3 6/6 6 Jobs Sat 4 3/3 3 Jobs Sun 5 1 Job Mon 6 1 Job Tue 7 1/1 1 Job Wed 8…" at bounding box center [260, 91] width 520 height 423
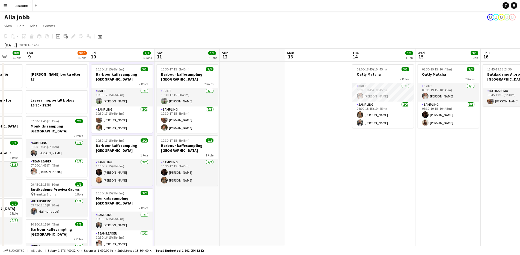
scroll to position [0, 182]
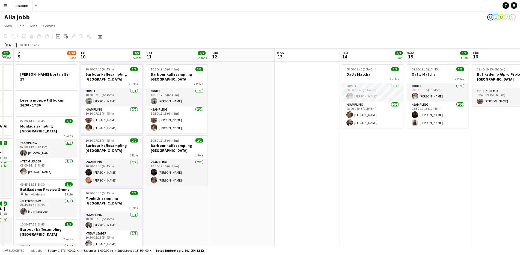
drag, startPoint x: 400, startPoint y: 210, endPoint x: 314, endPoint y: 207, distance: 86.7
click at [314, 207] on app-calendar-viewport "Mon 6 1 Job Tue 7 1/1 1 Job Wed 8 8/8 6 Jobs Thu 9 9/10 8 Jobs Fri 10 9/9 5 Job…" at bounding box center [260, 247] width 520 height 396
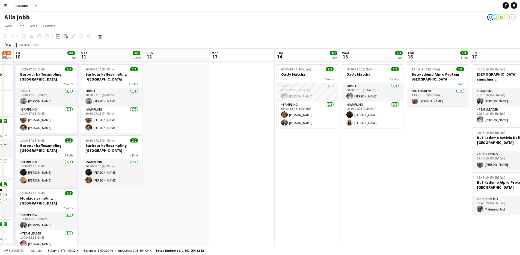
click at [313, 207] on app-date-cell "08:00-18:45 (10h45m) 3/3 Oatly Matcha 2 Roles Drift [DATE] 08:00-18:45 (10h45m)…" at bounding box center [307, 253] width 65 height 383
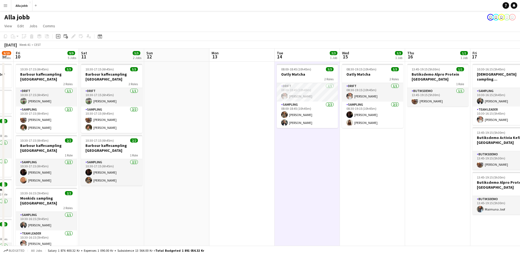
click at [313, 207] on app-date-cell "08:00-18:45 (10h45m) 3/3 Oatly Matcha 2 Roles Drift [DATE] 08:00-18:45 (10h45m)…" at bounding box center [307, 253] width 65 height 383
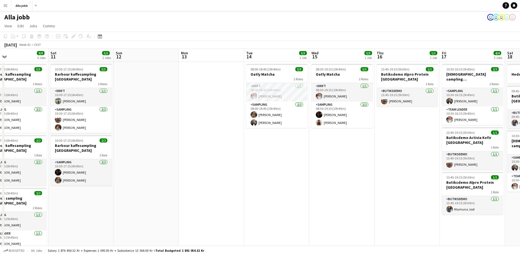
drag, startPoint x: 310, startPoint y: 205, endPoint x: 152, endPoint y: 195, distance: 158.5
click at [152, 195] on app-calendar-viewport "Tue 7 1/1 1 Job Wed 8 8/8 6 Jobs Thu 9 9/10 8 Jobs Fri 10 9/9 5 Jobs Sat 11 5/5…" at bounding box center [260, 247] width 520 height 396
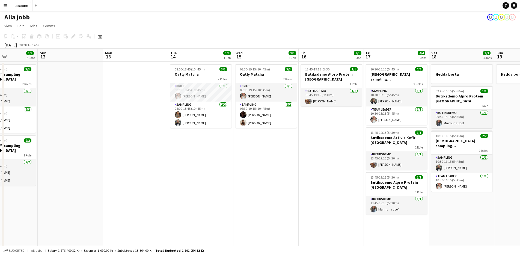
scroll to position [0, 178]
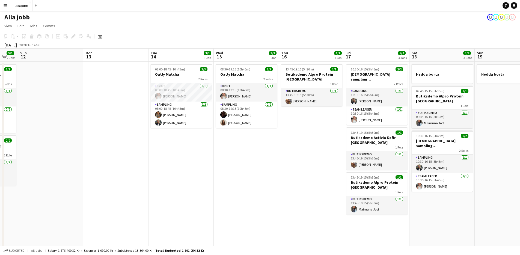
drag, startPoint x: 178, startPoint y: 189, endPoint x: 149, endPoint y: 195, distance: 30.1
click at [149, 195] on app-calendar-viewport "Thu 9 9/10 8 Jobs Fri 10 9/9 5 Jobs Sat 11 5/5 2 Jobs Sun 12 Mon 13 Tue 14 3/3 …" at bounding box center [260, 247] width 520 height 396
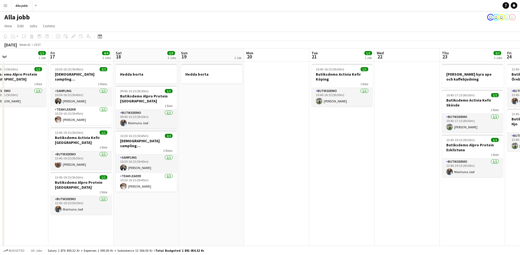
drag, startPoint x: 452, startPoint y: 162, endPoint x: 262, endPoint y: 155, distance: 190.3
click at [222, 162] on app-calendar-viewport "Mon 13 Tue 14 3/3 1 Job Wed 15 3/3 1 Job Thu 16 1/1 1 Job Fri 17 4/4 3 Jobs Sat…" at bounding box center [260, 247] width 520 height 396
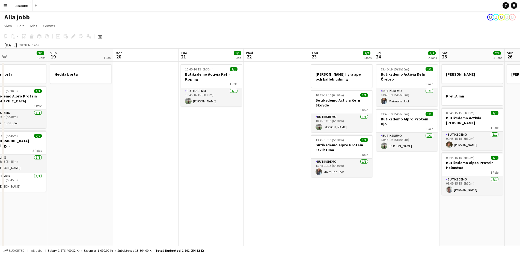
drag, startPoint x: 317, startPoint y: 160, endPoint x: 181, endPoint y: 172, distance: 136.0
click at [181, 172] on app-calendar-viewport "Wed 15 3/3 1 Job Thu 16 1/1 1 Job Fri 17 4/4 3 Jobs Sat 18 3/3 3 Jobs Sun 19 1 …" at bounding box center [260, 247] width 520 height 396
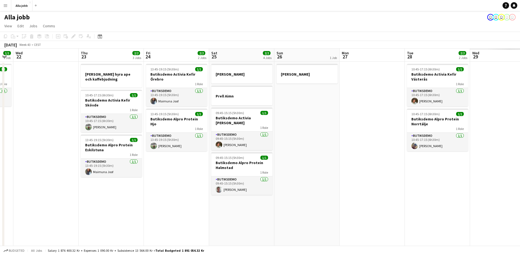
drag, startPoint x: 221, startPoint y: 182, endPoint x: 7, endPoint y: 192, distance: 214.1
click at [6, 193] on app-calendar-viewport "Sun 19 1 Job Mon 20 Tue 21 1/1 1 Job Wed 22 Thu 23 2/2 3 Jobs Fri 24 2/2 2 Jobs…" at bounding box center [260, 247] width 520 height 396
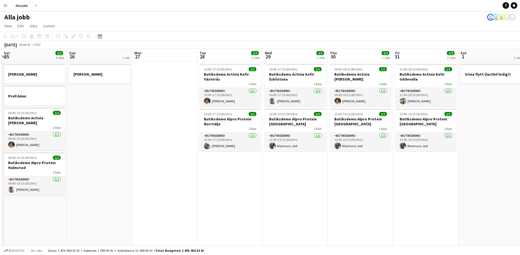
drag, startPoint x: 319, startPoint y: 158, endPoint x: 132, endPoint y: 143, distance: 188.0
click at [132, 143] on app-calendar-viewport "Wed 22 Thu 23 2/2 3 Jobs Fri 24 2/2 2 Jobs Sat 25 2/2 4 Jobs Sun 26 1 Job Mon 2…" at bounding box center [260, 247] width 520 height 396
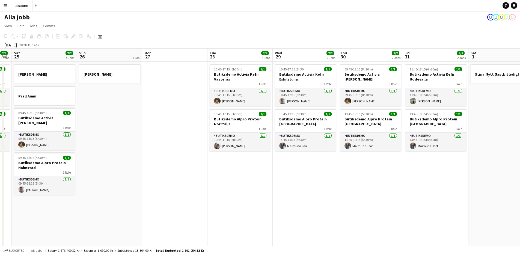
drag, startPoint x: 228, startPoint y: 143, endPoint x: 116, endPoint y: 151, distance: 111.8
click at [116, 151] on app-calendar-viewport "Wed 22 Thu 23 2/2 3 Jobs Fri 24 2/2 2 Jobs Sat 25 2/2 4 Jobs Sun 26 1 Job Mon 2…" at bounding box center [260, 247] width 520 height 396
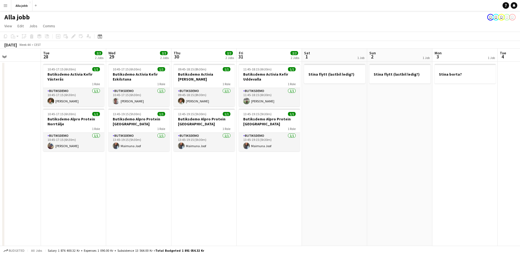
drag, startPoint x: 262, startPoint y: 179, endPoint x: 138, endPoint y: 184, distance: 123.3
click at [138, 185] on app-calendar-viewport "Fri 24 2/2 2 Jobs Sat 25 2/2 4 Jobs Sun 26 1 Job Mon 27 Tue 28 2/2 2 Jobs Wed 2…" at bounding box center [260, 247] width 520 height 396
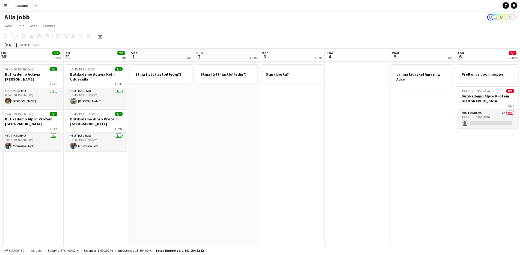
scroll to position [0, 174]
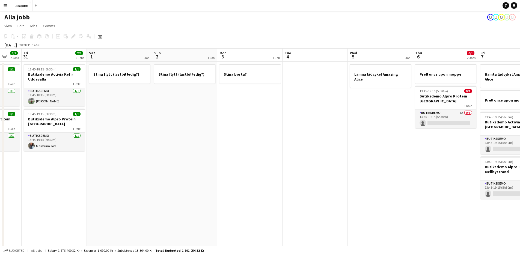
drag, startPoint x: 328, startPoint y: 172, endPoint x: 298, endPoint y: 161, distance: 31.9
click at [298, 161] on app-calendar-viewport "Tue 28 2/2 2 Jobs Wed 29 2/2 2 Jobs Thu 30 2/2 2 Jobs Fri 31 2/2 2 Jobs Sat 1 1…" at bounding box center [260, 247] width 520 height 396
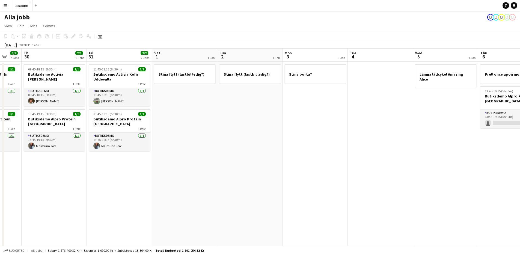
click at [351, 175] on app-date-cell at bounding box center [380, 253] width 65 height 383
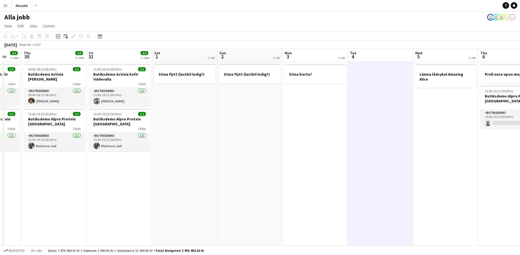
click at [351, 175] on app-date-cell at bounding box center [380, 253] width 65 height 383
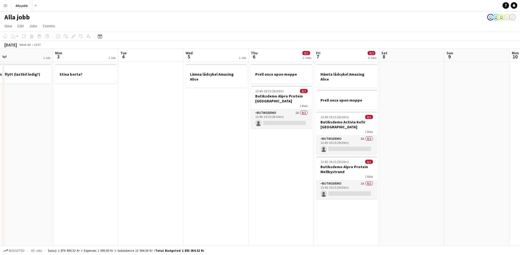
drag, startPoint x: 382, startPoint y: 168, endPoint x: 191, endPoint y: 176, distance: 190.9
click at [191, 176] on app-calendar-viewport "Thu 30 2/2 2 Jobs Fri 31 2/2 2 Jobs Sat 1 1 Job Sun 2 1 Job Mon 3 1 Job Tue 4 W…" at bounding box center [260, 247] width 520 height 396
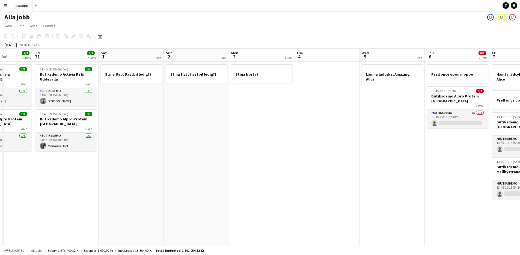
drag, startPoint x: 279, startPoint y: 141, endPoint x: 406, endPoint y: 137, distance: 126.6
click at [406, 137] on app-calendar-viewport "Tue 28 2/2 2 Jobs Wed 29 2/2 2 Jobs Thu 30 2/2 2 Jobs Fri 31 2/2 2 Jobs Sat 1 1…" at bounding box center [260, 247] width 520 height 396
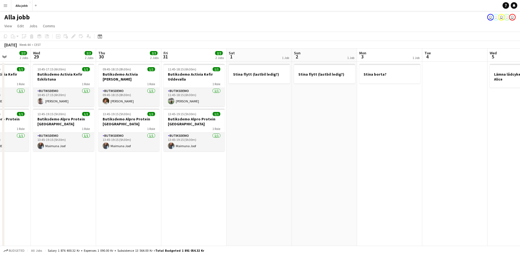
drag, startPoint x: 164, startPoint y: 169, endPoint x: 392, endPoint y: 119, distance: 232.7
click at [392, 118] on app-calendar-viewport "Sun 26 1 Job Mon 27 Tue 28 2/2 2 Jobs Wed 29 2/2 2 Jobs Thu 30 2/2 2 Jobs Fri 3…" at bounding box center [260, 247] width 520 height 396
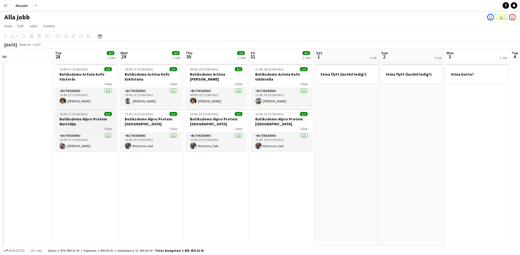
drag, startPoint x: 356, startPoint y: 131, endPoint x: 412, endPoint y: 126, distance: 55.4
click at [418, 125] on app-calendar-viewport "Sat 25 2/2 4 Jobs Sun 26 1 Job Mon 27 Tue 28 2/2 2 Jobs Wed 29 2/2 2 Jobs Thu 3…" at bounding box center [260, 247] width 520 height 396
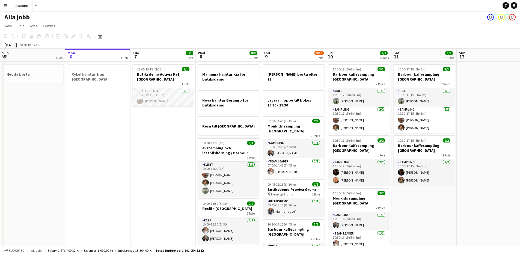
click at [171, 152] on app-date-cell "13:45-19:15 (5h30m) 1/1 Butiksdemo Activia Kefir Stockholm 1 Role Butiksdemo [D…" at bounding box center [163, 253] width 65 height 383
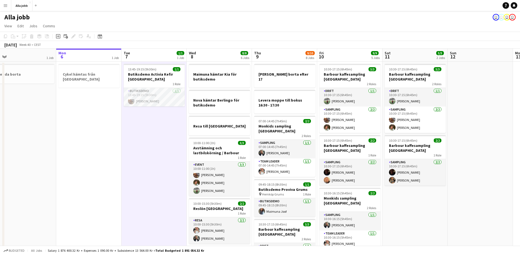
scroll to position [0, 147]
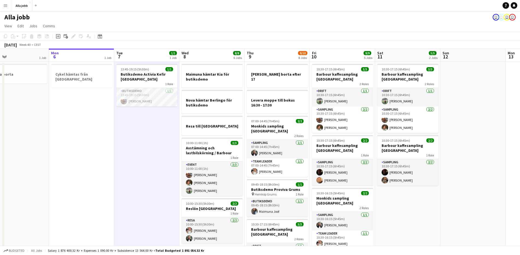
drag, startPoint x: 171, startPoint y: 151, endPoint x: 155, endPoint y: 152, distance: 16.4
click at [155, 152] on app-calendar-viewport "Fri 3 6/6 6 Jobs Sat 4 3/3 3 Jobs Sun 5 1 Job Mon 6 1 Job Tue 7 1/1 1 Job Wed 8…" at bounding box center [260, 247] width 520 height 396
click at [160, 150] on app-date-cell "13:45-19:15 (5h30m) 1/1 Butiksdemo Activia Kefir Stockholm 1 Role Butiksdemo [D…" at bounding box center [146, 253] width 65 height 383
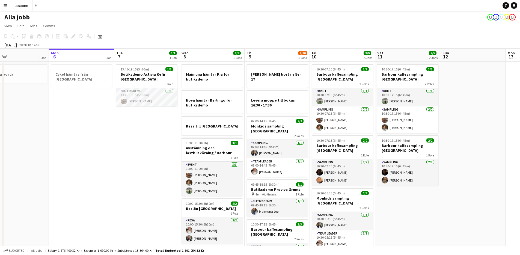
click at [160, 150] on app-date-cell "13:45-19:15 (5h30m) 1/1 Butiksdemo Activia Kefir Stockholm 1 Role Butiksdemo [D…" at bounding box center [146, 253] width 65 height 383
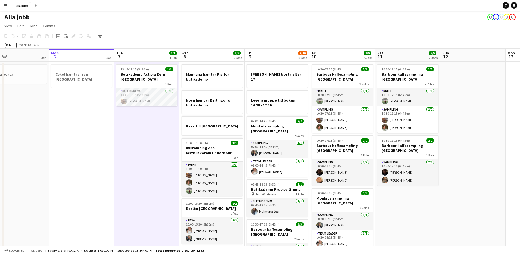
click at [160, 150] on app-date-cell "13:45-19:15 (5h30m) 1/1 Butiksdemo Activia Kefir Stockholm 1 Role Butiksdemo [D…" at bounding box center [146, 253] width 65 height 383
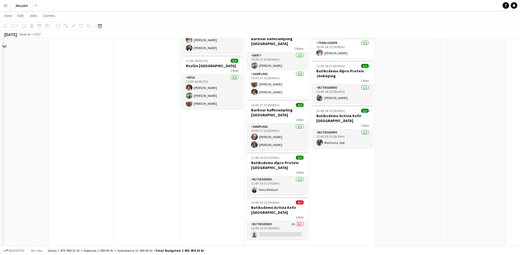
scroll to position [199, 0]
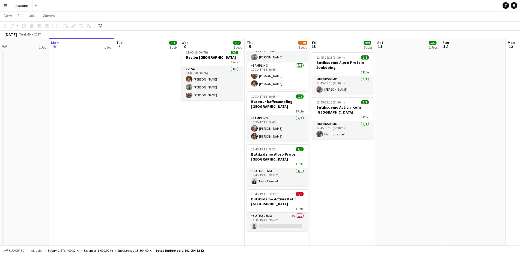
click at [165, 122] on app-date-cell "13:45-19:15 (5h30m) 1/1 Butiksdemo Activia Kefir Stockholm 1 Role Butiksdemo [D…" at bounding box center [146, 54] width 65 height 383
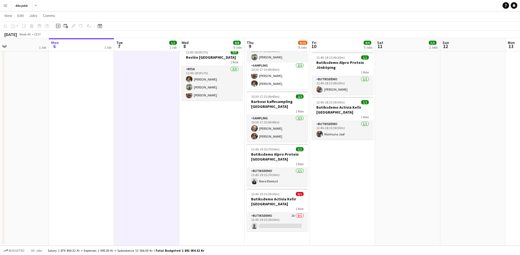
click at [166, 122] on app-date-cell "13:45-19:15 (5h30m) 1/1 Butiksdemo Activia Kefir Stockholm 1 Role Butiksdemo [D…" at bounding box center [146, 54] width 65 height 383
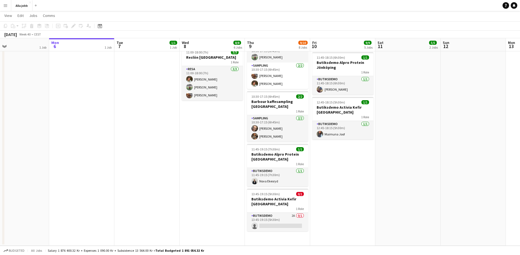
click at [189, 121] on app-date-cell "Maimuna hämtar Kia för butiksdemo Nova hämtar [GEOGRAPHIC_DATA] för butiksdemo …" at bounding box center [212, 54] width 65 height 383
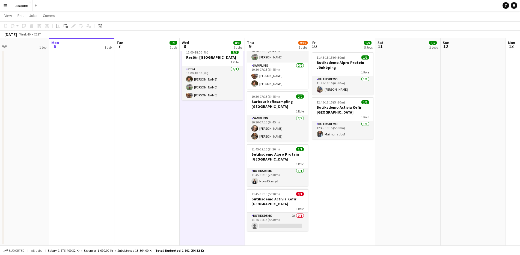
click at [189, 121] on app-date-cell "Maimuna hämtar Kia för butiksdemo Nova hämtar [GEOGRAPHIC_DATA] för butiksdemo …" at bounding box center [212, 54] width 65 height 383
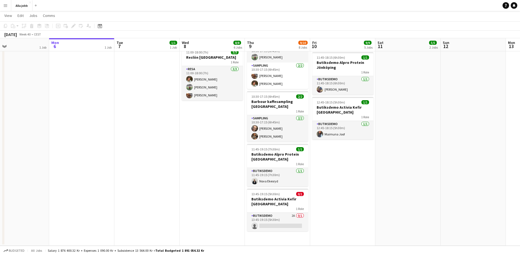
click at [189, 121] on app-date-cell "Maimuna hämtar Kia för butiksdemo Nova hämtar [GEOGRAPHIC_DATA] för butiksdemo …" at bounding box center [212, 54] width 65 height 383
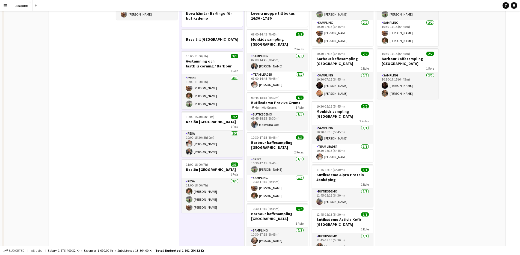
scroll to position [0, 0]
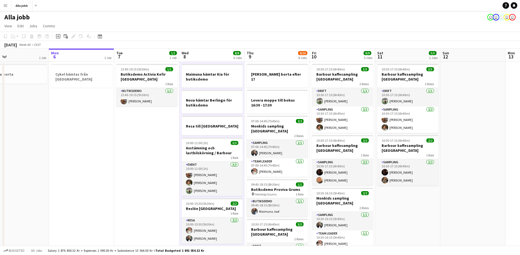
click at [161, 123] on app-date-cell "13:45-19:15 (5h30m) 1/1 Butiksdemo Activia Kefir Stockholm 1 Role Butiksdemo [D…" at bounding box center [146, 253] width 65 height 383
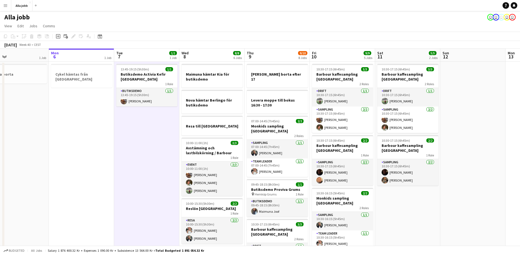
click at [163, 29] on app-page-menu "View Day view expanded Day view collapsed Month view Date picker Jump to today …" at bounding box center [260, 26] width 520 height 10
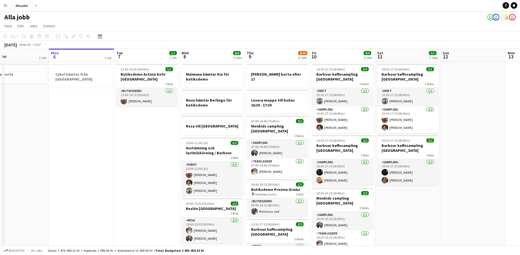
click at [152, 120] on app-date-cell "13:45-19:15 (5h30m) 1/1 Butiksdemo Activia Kefir Stockholm 1 Role Butiksdemo [D…" at bounding box center [146, 253] width 65 height 383
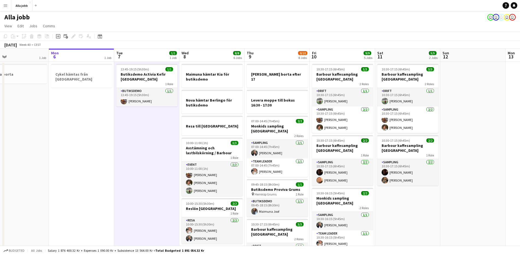
click at [152, 120] on app-date-cell "13:45-19:15 (5h30m) 1/1 Butiksdemo Activia Kefir Stockholm 1 Role Butiksdemo [D…" at bounding box center [146, 253] width 65 height 383
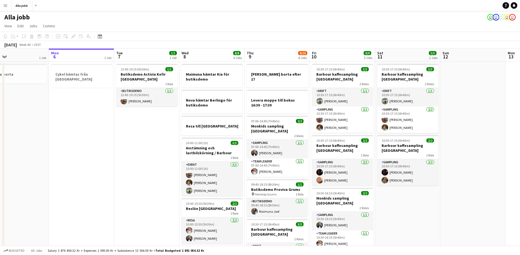
click at [152, 120] on app-date-cell "13:45-19:15 (5h30m) 1/1 Butiksdemo Activia Kefir Stockholm 1 Role Butiksdemo [D…" at bounding box center [146, 253] width 65 height 383
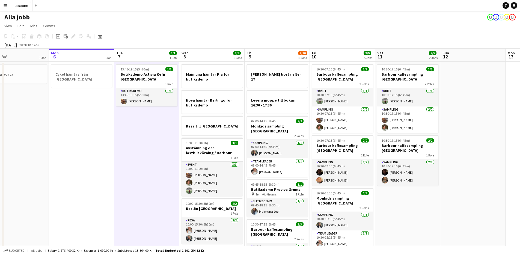
click at [152, 120] on app-date-cell "13:45-19:15 (5h30m) 1/1 Butiksdemo Activia Kefir Stockholm 1 Role Butiksdemo [D…" at bounding box center [146, 253] width 65 height 383
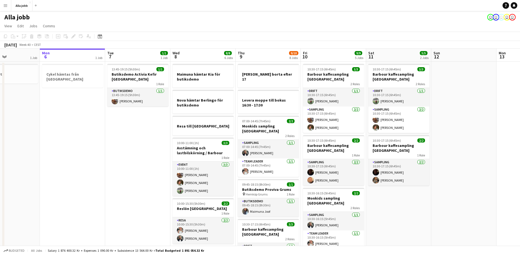
scroll to position [0, 173]
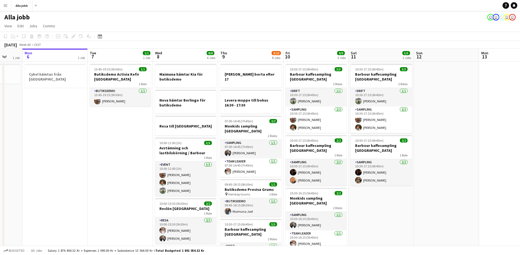
drag, startPoint x: 152, startPoint y: 120, endPoint x: 125, endPoint y: 116, distance: 26.9
click at [125, 115] on app-calendar-viewport "Fri 3 6/6 6 Jobs Sat 4 3/3 3 Jobs Sun 5 1 Job Mon 6 1 Job Tue 7 1/1 1 Job Wed 8…" at bounding box center [260, 247] width 520 height 396
click at [123, 133] on app-date-cell "13:45-19:15 (5h30m) 1/1 Butiksdemo Activia Kefir Stockholm 1 Role Butiksdemo [D…" at bounding box center [120, 253] width 65 height 383
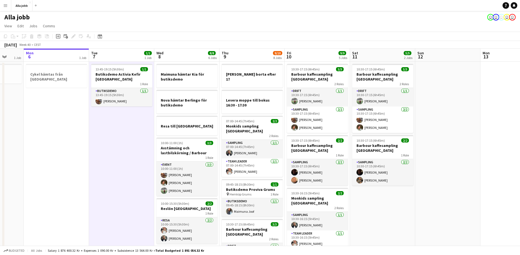
click at [124, 134] on app-date-cell "13:45-19:15 (5h30m) 1/1 Butiksdemo Activia Kefir Stockholm 1 Role Butiksdemo [D…" at bounding box center [121, 253] width 65 height 383
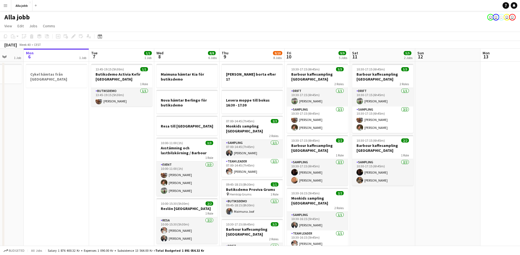
click at [124, 134] on app-date-cell "13:45-19:15 (5h30m) 1/1 Butiksdemo Activia Kefir Stockholm 1 Role Butiksdemo [D…" at bounding box center [121, 253] width 65 height 383
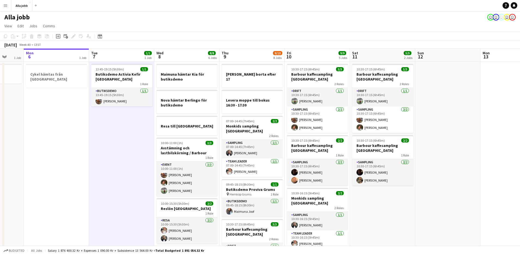
scroll to position [0, 173]
click at [123, 134] on app-date-cell "13:45-19:15 (5h30m) 1/1 Butiksdemo Activia Kefir Stockholm 1 Role Butiksdemo [D…" at bounding box center [121, 253] width 65 height 383
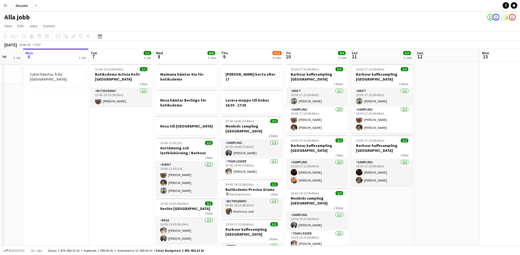
click at [136, 121] on app-date-cell "13:45-19:15 (5h30m) 1/1 Butiksdemo Activia Kefir Stockholm 1 Role Butiksdemo [D…" at bounding box center [121, 253] width 65 height 383
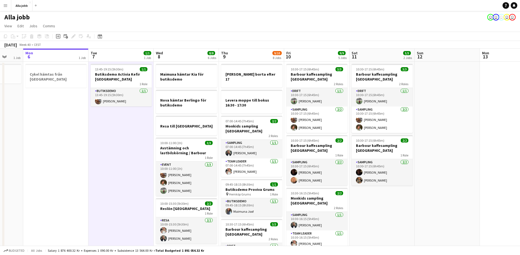
click at [136, 121] on app-date-cell "13:45-19:15 (5h30m) 1/1 Butiksdemo Activia Kefir Stockholm 1 Role Butiksdemo [D…" at bounding box center [121, 253] width 65 height 383
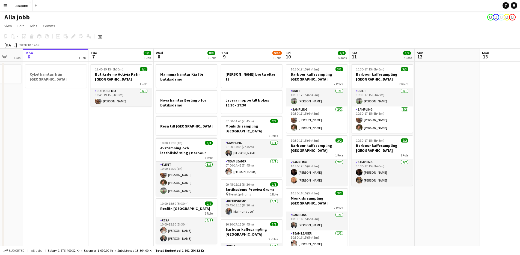
click at [136, 121] on app-date-cell "13:45-19:15 (5h30m) 1/1 Butiksdemo Activia Kefir Stockholm 1 Role Butiksdemo [D…" at bounding box center [121, 253] width 65 height 383
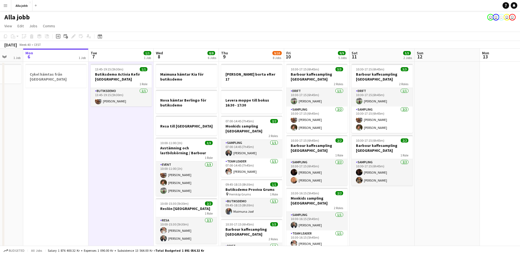
click at [136, 121] on app-date-cell "13:45-19:15 (5h30m) 1/1 Butiksdemo Activia Kefir Stockholm 1 Role Butiksdemo [D…" at bounding box center [121, 253] width 65 height 383
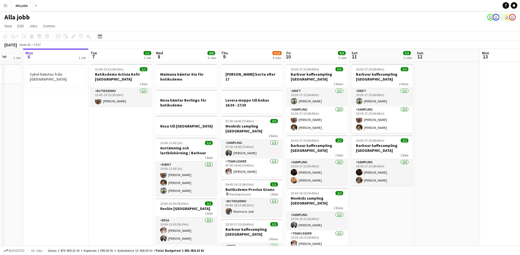
click at [136, 121] on app-date-cell "13:45-19:15 (5h30m) 1/1 Butiksdemo Activia Kefir Stockholm 1 Role Butiksdemo [D…" at bounding box center [121, 253] width 65 height 383
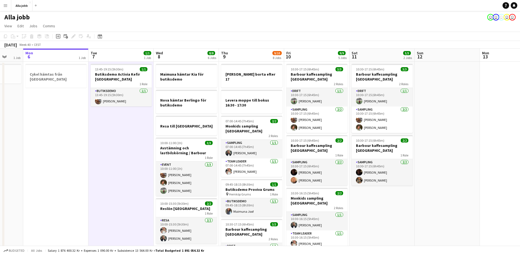
click at [136, 121] on app-date-cell "13:45-19:15 (5h30m) 1/1 Butiksdemo Activia Kefir Stockholm 1 Role Butiksdemo [D…" at bounding box center [121, 253] width 65 height 383
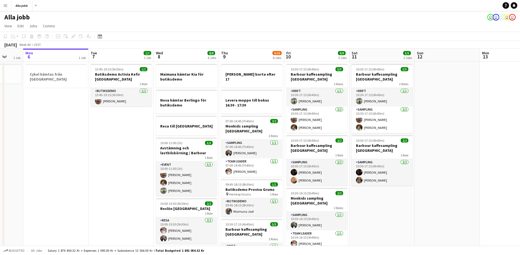
click at [136, 121] on app-date-cell "13:45-19:15 (5h30m) 1/1 Butiksdemo Activia Kefir Stockholm 1 Role Butiksdemo [D…" at bounding box center [121, 253] width 65 height 383
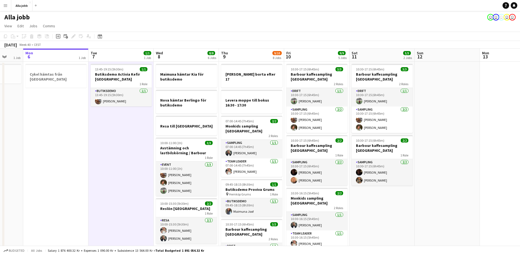
scroll to position [0, 173]
click at [136, 121] on app-date-cell "13:45-19:15 (5h30m) 1/1 Butiksdemo Activia Kefir Stockholm 1 Role Butiksdemo [D…" at bounding box center [120, 253] width 65 height 383
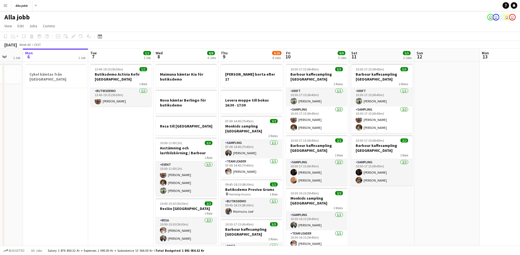
click at [136, 121] on app-date-cell "13:45-19:15 (5h30m) 1/1 Butiksdemo Activia Kefir Stockholm 1 Role Butiksdemo [D…" at bounding box center [120, 253] width 65 height 383
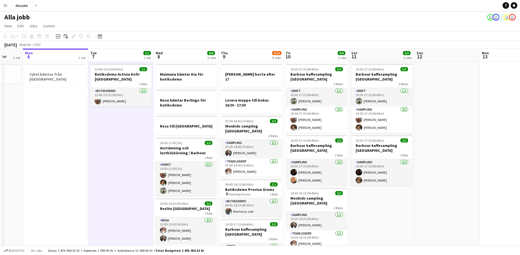
click at [136, 121] on app-date-cell "13:45-19:15 (5h30m) 1/1 Butiksdemo Activia Kefir Stockholm 1 Role Butiksdemo [D…" at bounding box center [120, 253] width 65 height 383
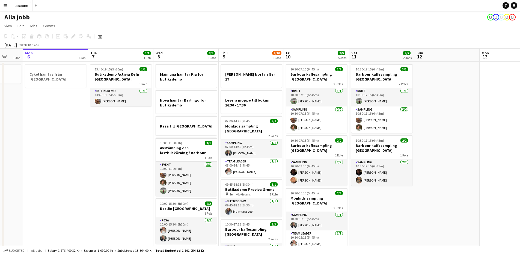
click at [136, 121] on app-date-cell "13:45-19:15 (5h30m) 1/1 Butiksdemo Activia Kefir Stockholm 1 Role Butiksdemo [D…" at bounding box center [120, 253] width 65 height 383
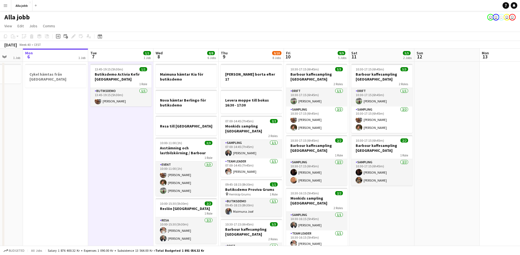
click at [136, 121] on app-date-cell "13:45-19:15 (5h30m) 1/1 Butiksdemo Activia Kefir Stockholm 1 Role Butiksdemo [D…" at bounding box center [120, 253] width 65 height 383
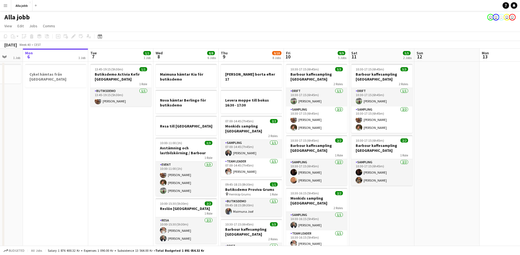
click at [136, 121] on app-date-cell "13:45-19:15 (5h30m) 1/1 Butiksdemo Activia Kefir Stockholm 1 Role Butiksdemo [D…" at bounding box center [120, 253] width 65 height 383
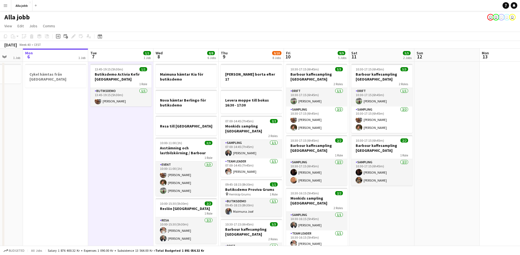
click at [101, 129] on app-date-cell "13:45-19:15 (5h30m) 1/1 Butiksdemo Activia Kefir Stockholm 1 Role Butiksdemo [D…" at bounding box center [120, 253] width 65 height 383
click at [102, 130] on app-date-cell "13:45-19:15 (5h30m) 1/1 Butiksdemo Activia Kefir Stockholm 1 Role Butiksdemo [D…" at bounding box center [120, 253] width 65 height 383
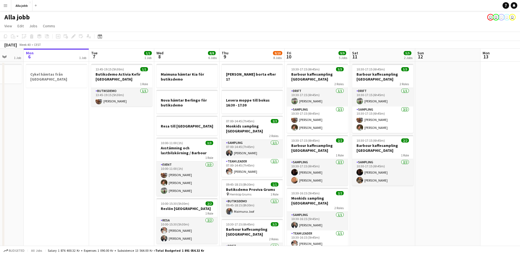
click at [147, 114] on app-date-cell "13:45-19:15 (5h30m) 1/1 Butiksdemo Activia Kefir Stockholm 1 Role Butiksdemo [D…" at bounding box center [121, 253] width 65 height 383
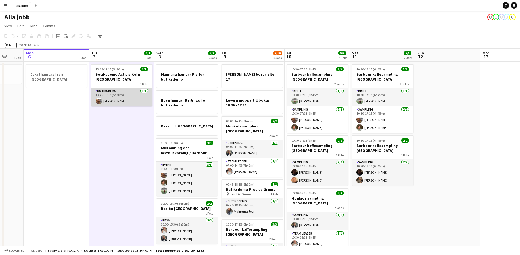
click at [124, 101] on app-card-role "Butiksdemo 1/1 13:45-19:15 (5h30m) Fanny Murman" at bounding box center [121, 97] width 61 height 19
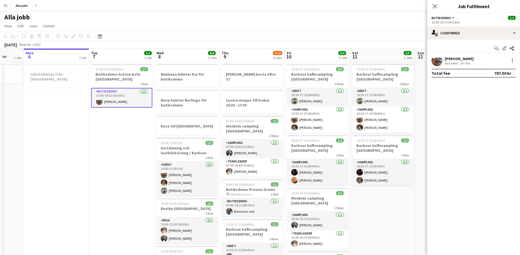
click at [451, 65] on div "Not rated" at bounding box center [452, 63] width 14 height 4
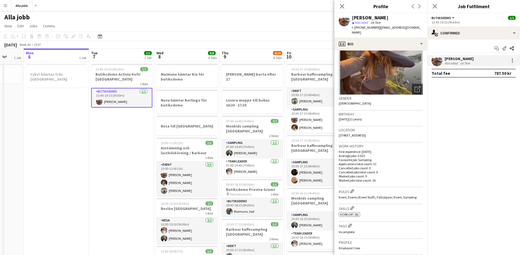
scroll to position [48, 0]
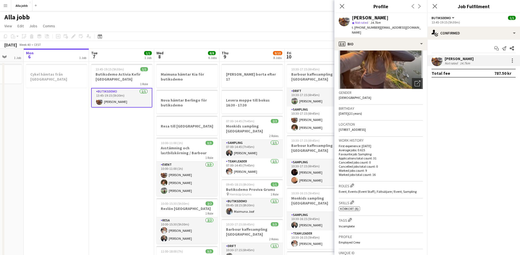
click at [350, 207] on span "Körkort (B)" at bounding box center [349, 209] width 19 height 4
click at [351, 207] on span "Körkort (B)" at bounding box center [349, 209] width 19 height 4
click at [353, 201] on app-icon "Edit crew company skills" at bounding box center [352, 203] width 4 height 4
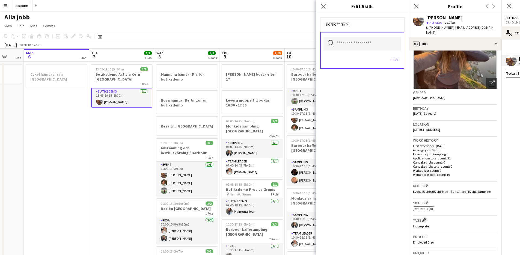
click at [334, 25] on span "Körkort (B)" at bounding box center [335, 25] width 19 height 4
click at [339, 27] on div "Körkort (B) Remove" at bounding box center [362, 24] width 84 height 14
click at [347, 24] on icon "Remove" at bounding box center [347, 25] width 4 height 4
drag, startPoint x: 358, startPoint y: 78, endPoint x: 358, endPoint y: 81, distance: 3.8
click at [358, 81] on form "No Skills selected Search by skill name Save" at bounding box center [362, 48] width 93 height 70
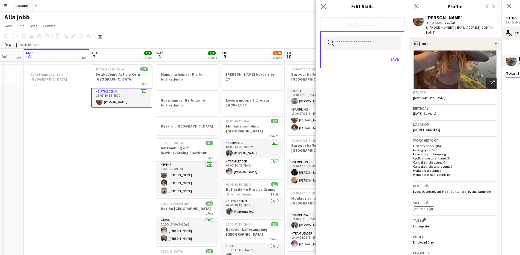
click at [327, 5] on div "Close pop-in" at bounding box center [323, 6] width 15 height 13
click at [326, 5] on icon "Close pop-in" at bounding box center [323, 6] width 5 height 5
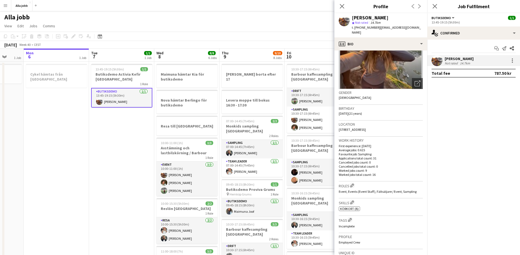
click at [136, 129] on app-date-cell "13:45-19:15 (5h30m) 1/1 Butiksdemo Activia Kefir Stockholm 1 Role Butiksdemo [D…" at bounding box center [121, 253] width 65 height 383
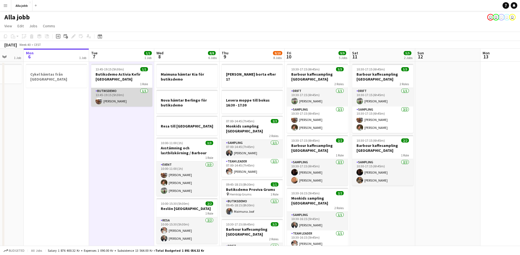
click at [129, 94] on app-card-role "Butiksdemo 1/1 13:45-19:15 (5h30m) Fanny Murman" at bounding box center [121, 97] width 61 height 19
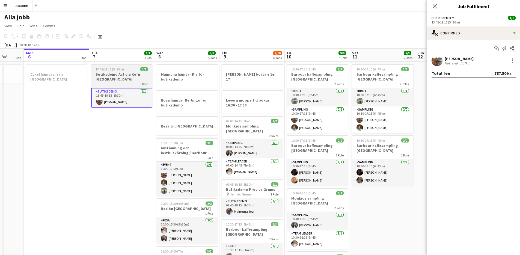
click at [117, 73] on h3 "Butiksdemo Activia Kefir [GEOGRAPHIC_DATA]" at bounding box center [121, 77] width 61 height 10
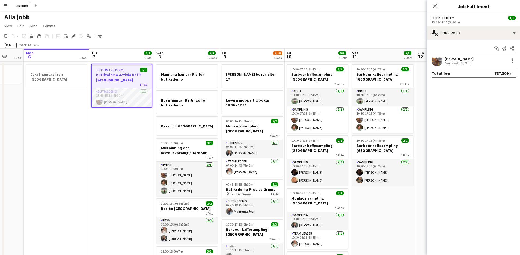
click at [134, 163] on app-date-cell "13:45-19:15 (5h30m) 1/1 Butiksdemo Activia Kefir Stockholm 1 Role Butiksdemo [D…" at bounding box center [121, 253] width 65 height 383
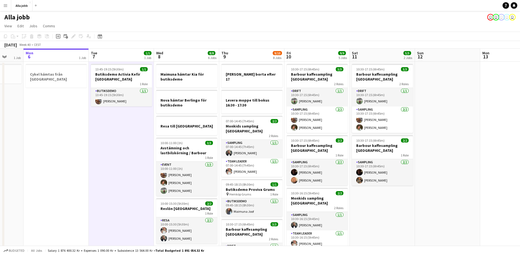
click at [134, 163] on app-date-cell "13:45-19:15 (5h30m) 1/1 Butiksdemo Activia Kefir Stockholm 1 Role Butiksdemo [D…" at bounding box center [121, 253] width 65 height 383
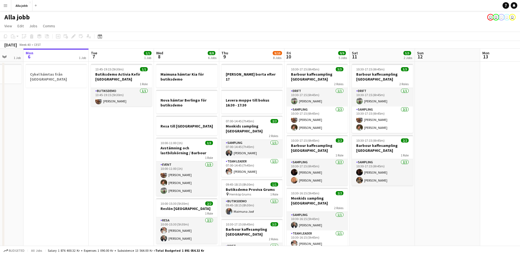
click at [134, 163] on app-date-cell "13:45-19:15 (5h30m) 1/1 Butiksdemo Activia Kefir Stockholm 1 Role Butiksdemo [D…" at bounding box center [121, 253] width 65 height 383
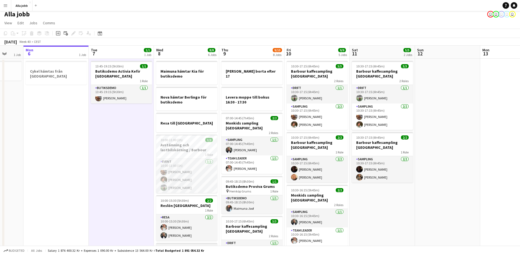
scroll to position [0, 0]
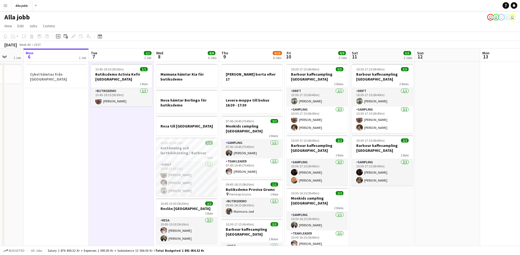
click at [117, 163] on app-date-cell "13:45-19:15 (5h30m) 1/1 Butiksdemo Activia Kefir Stockholm 1 Role Butiksdemo [D…" at bounding box center [121, 253] width 65 height 383
click at [118, 163] on app-date-cell "13:45-19:15 (5h30m) 1/1 Butiksdemo Activia Kefir Stockholm 1 Role Butiksdemo [D…" at bounding box center [121, 253] width 65 height 383
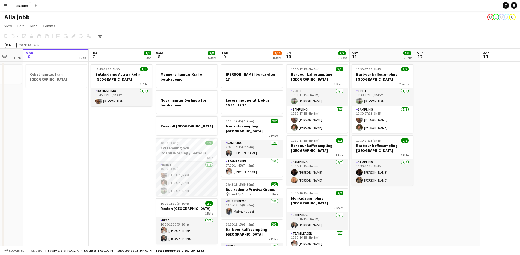
click at [119, 163] on app-date-cell "13:45-19:15 (5h30m) 1/1 Butiksdemo Activia Kefir Stockholm 1 Role Butiksdemo [D…" at bounding box center [121, 253] width 65 height 383
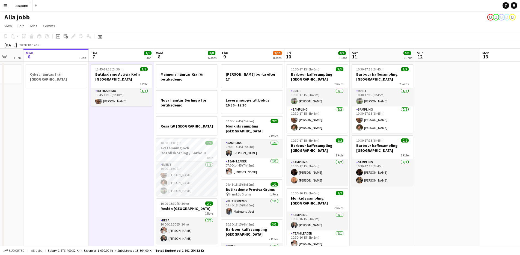
scroll to position [0, 174]
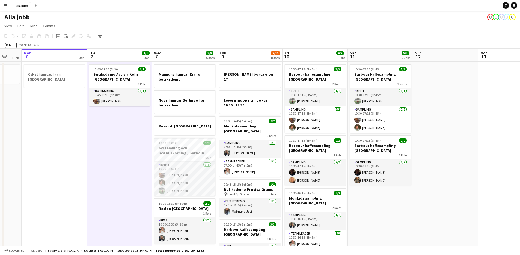
click at [118, 162] on app-calendar-viewport "Fri 3 6/6 6 Jobs Sat 4 3/3 3 Jobs Sun 5 1 Job Mon 6 1 Job Tue 7 1/1 1 Job Wed 8…" at bounding box center [260, 247] width 520 height 396
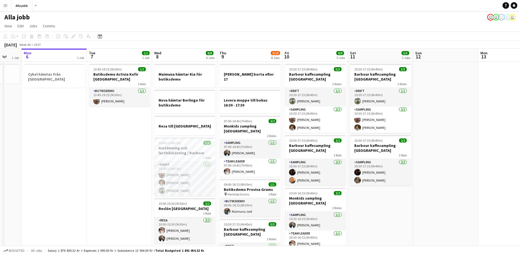
click at [118, 162] on app-date-cell "13:45-19:15 (5h30m) 1/1 Butiksdemo Activia Kefir Stockholm 1 Role Butiksdemo [D…" at bounding box center [119, 253] width 65 height 383
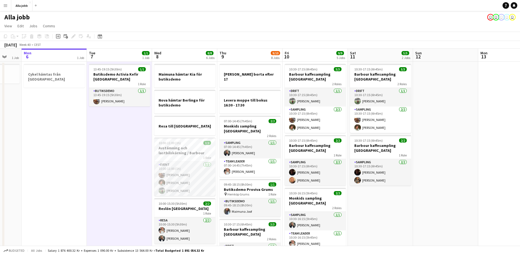
click at [118, 162] on app-date-cell "13:45-19:15 (5h30m) 1/1 Butiksdemo Activia Kefir Stockholm 1 Role Butiksdemo [D…" at bounding box center [119, 253] width 65 height 383
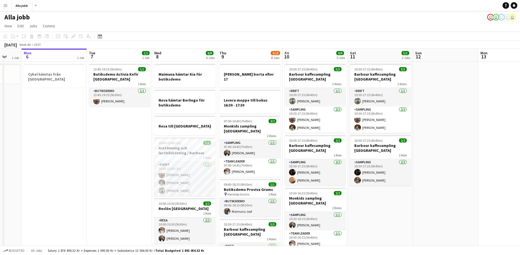
click at [122, 162] on app-date-cell "13:45-19:15 (5h30m) 1/1 Butiksdemo Activia Kefir Stockholm 1 Role Butiksdemo [D…" at bounding box center [119, 253] width 65 height 383
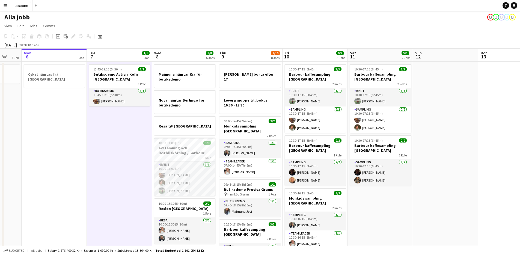
click at [122, 163] on app-date-cell "13:45-19:15 (5h30m) 1/1 Butiksdemo Activia Kefir Stockholm 1 Role Butiksdemo [D…" at bounding box center [119, 253] width 65 height 383
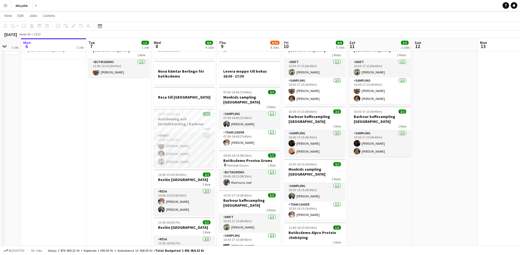
scroll to position [0, 0]
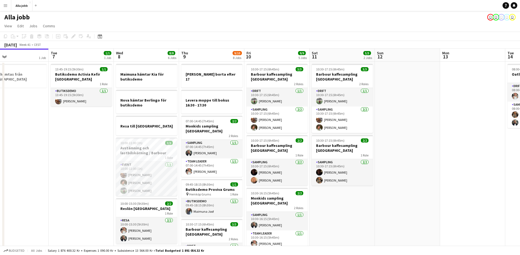
drag, startPoint x: 125, startPoint y: 156, endPoint x: 87, endPoint y: 151, distance: 37.7
click at [87, 151] on app-calendar-viewport "Fri 3 6/6 6 Jobs Sat 4 3/3 3 Jobs Sun 5 1 Job Mon 6 1 Job Tue 7 1/1 1 Job Wed 8…" at bounding box center [260, 247] width 520 height 396
click at [88, 151] on app-date-cell "13:45-19:15 (5h30m) 1/1 Butiksdemo Activia Kefir Stockholm 1 Role Butiksdemo [D…" at bounding box center [80, 253] width 65 height 383
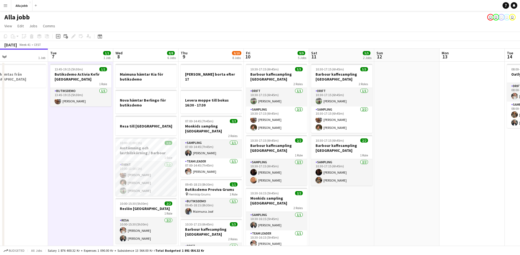
click at [361, 206] on app-date-cell "10:30-17:15 (6h45m) 3/3 Barbour kaffesampling Köpenhamn 2 Roles Drift [DATE] 10…" at bounding box center [341, 253] width 65 height 383
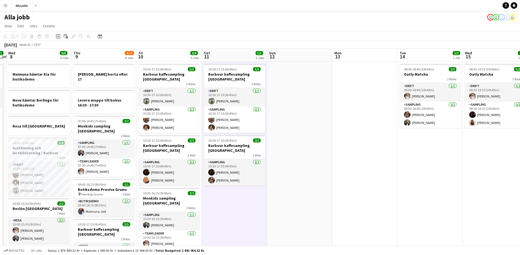
drag, startPoint x: 355, startPoint y: 208, endPoint x: 248, endPoint y: 176, distance: 112.1
click at [248, 177] on app-calendar-viewport "Sun 5 1 Job Mon 6 1 Job Tue 7 1/1 1 Job Wed 8 8/8 6 Jobs Thu 9 9/10 8 Jobs Fri …" at bounding box center [260, 247] width 520 height 396
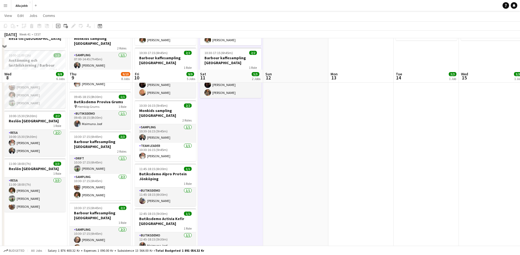
scroll to position [194, 0]
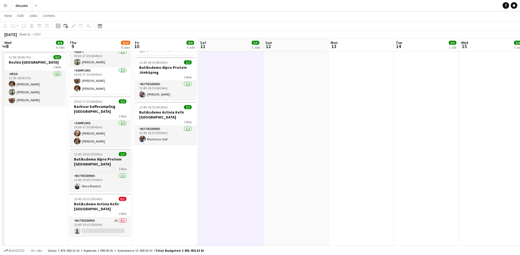
click at [90, 152] on span "11:45-19:15 (7h30m)" at bounding box center [88, 154] width 28 height 4
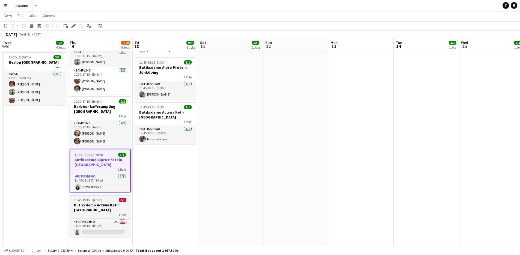
click at [117, 203] on h3 "Butiksdemo Activia Kefir [GEOGRAPHIC_DATA]" at bounding box center [100, 208] width 61 height 10
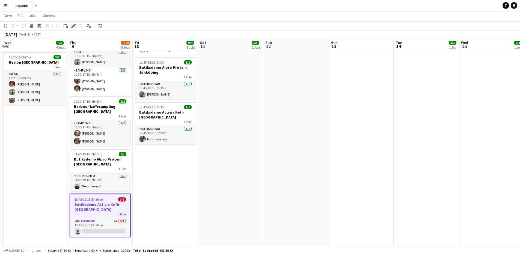
click at [73, 25] on icon "Edit" at bounding box center [73, 26] width 4 height 4
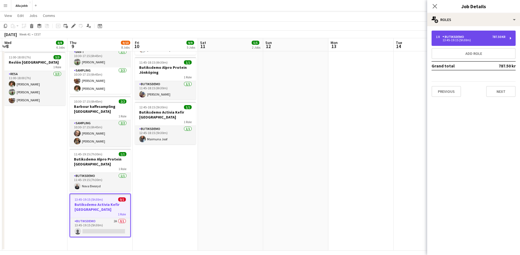
click at [485, 39] on div "13:45-19:15 (5h30m)" at bounding box center [471, 40] width 70 height 3
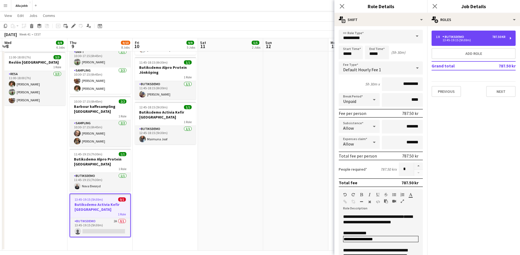
scroll to position [0, 0]
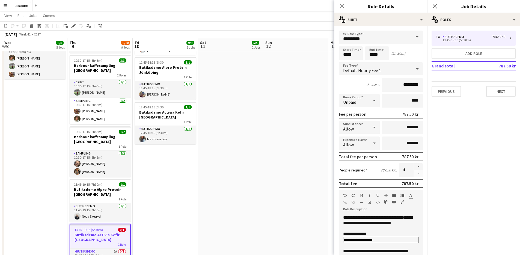
click at [181, 178] on app-date-cell "10:30-17:15 (6h45m) 3/3 Barbour kaffesampling Köpenhamn 2 Roles Drift [DATE] 10…" at bounding box center [165, 73] width 65 height 410
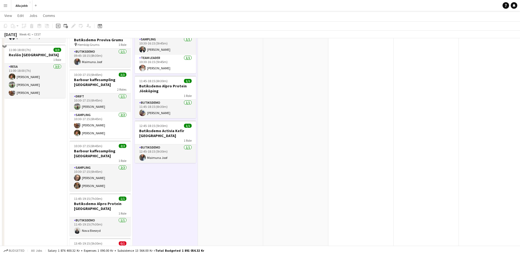
scroll to position [110, 0]
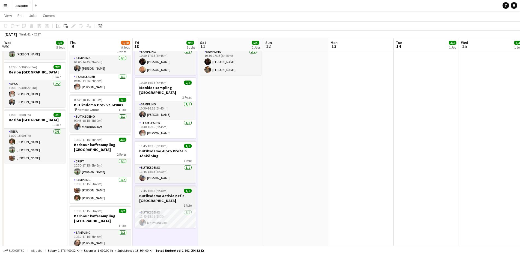
click at [178, 193] on h3 "Butiksdemo Activia Kefir [GEOGRAPHIC_DATA]" at bounding box center [165, 198] width 61 height 10
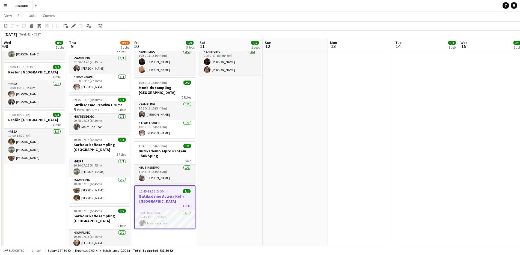
click at [217, 183] on app-date-cell "10:30-17:15 (6h45m) 3/3 Barbour kaffesampling Köpenhamn 2 Roles Drift [DATE] 10…" at bounding box center [230, 156] width 65 height 410
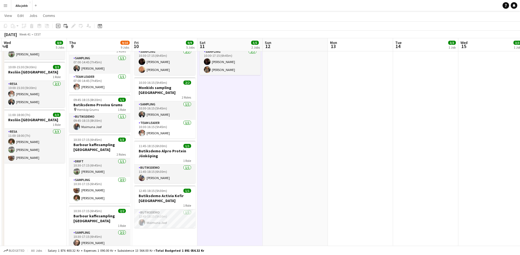
click at [217, 182] on app-date-cell "10:30-17:15 (6h45m) 3/3 Barbour kaffesampling Köpenhamn 2 Roles Drift [DATE] 10…" at bounding box center [230, 156] width 65 height 410
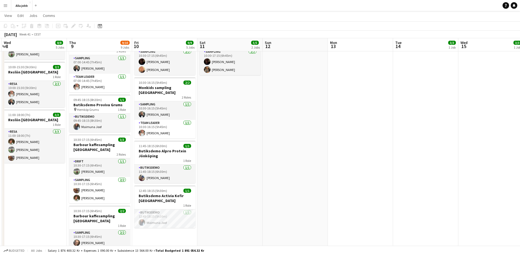
click at [217, 182] on app-date-cell "10:30-17:15 (6h45m) 3/3 Barbour kaffesampling Köpenhamn 2 Roles Drift [DATE] 10…" at bounding box center [230, 156] width 65 height 410
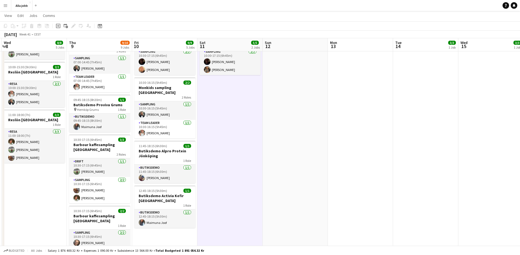
click at [217, 182] on app-date-cell "10:30-17:15 (6h45m) 3/3 Barbour kaffesampling Köpenhamn 2 Roles Drift [DATE] 10…" at bounding box center [230, 156] width 65 height 410
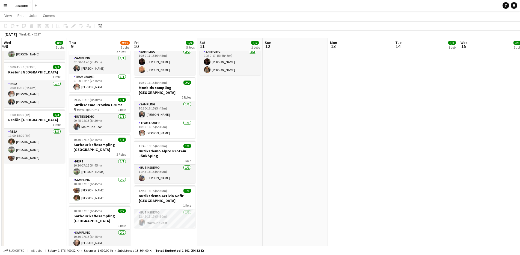
click at [218, 182] on app-date-cell "10:30-17:15 (6h45m) 3/3 Barbour kaffesampling Köpenhamn 2 Roles Drift [DATE] 10…" at bounding box center [230, 156] width 65 height 410
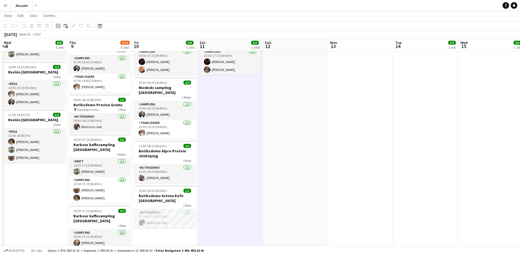
click at [218, 182] on app-date-cell "10:30-17:15 (6h45m) 3/3 Barbour kaffesampling Köpenhamn 2 Roles Drift [DATE] 10…" at bounding box center [230, 156] width 65 height 410
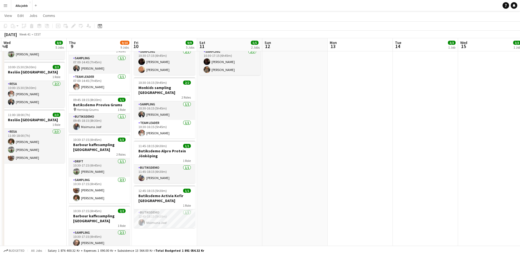
click at [218, 182] on app-date-cell "10:30-17:15 (6h45m) 3/3 Barbour kaffesampling Köpenhamn 2 Roles Drift [DATE] 10…" at bounding box center [229, 156] width 65 height 410
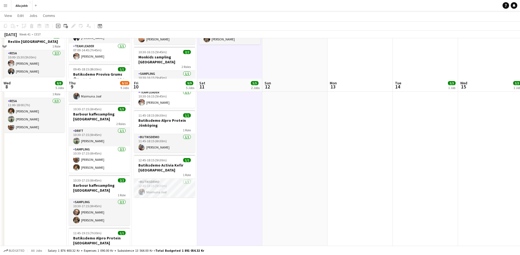
scroll to position [182, 0]
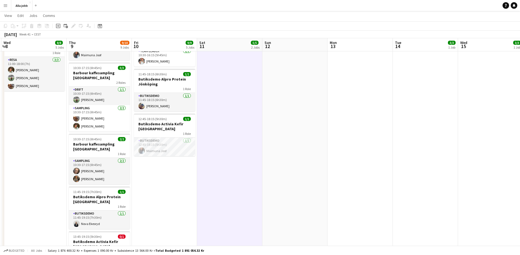
click at [176, 196] on app-date-cell "10:30-17:15 (6h45m) 3/3 Barbour kaffesampling Köpenhamn 2 Roles Drift [DATE] 10…" at bounding box center [164, 84] width 65 height 410
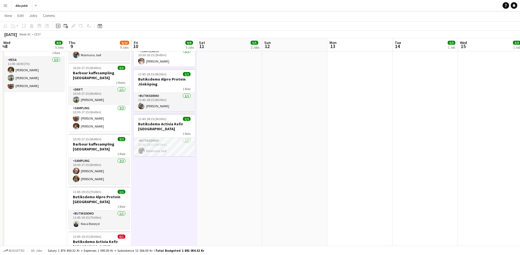
click at [162, 174] on app-date-cell "10:30-17:15 (6h45m) 3/3 Barbour kaffesampling Köpenhamn 2 Roles Drift [DATE] 10…" at bounding box center [164, 84] width 65 height 410
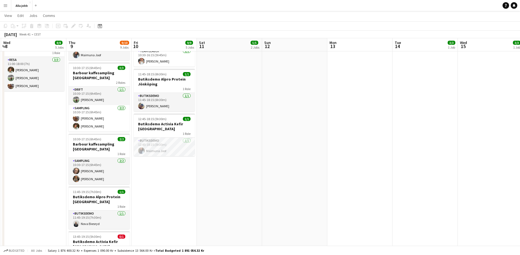
click at [162, 174] on app-date-cell "10:30-17:15 (6h45m) 3/3 Barbour kaffesampling Köpenhamn 2 Roles Drift [DATE] 10…" at bounding box center [164, 84] width 65 height 410
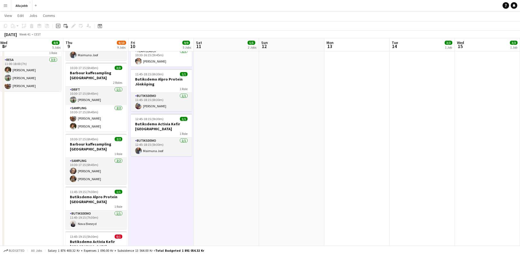
drag, startPoint x: 155, startPoint y: 193, endPoint x: 154, endPoint y: 197, distance: 4.2
click at [154, 196] on app-calendar-viewport "Sun 5 1 Job Mon 6 1 Job Tue 7 1/1 1 Job Wed 8 8/8 5 Jobs Thu 9 9/10 9 Jobs Fri …" at bounding box center [260, 64] width 520 height 450
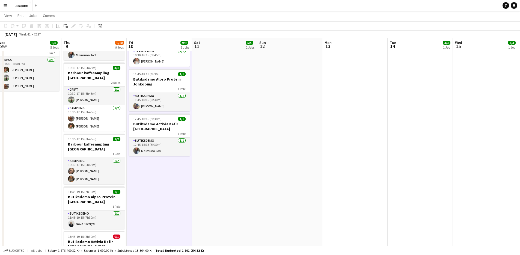
drag, startPoint x: 154, startPoint y: 191, endPoint x: 152, endPoint y: 195, distance: 3.8
click at [152, 195] on app-calendar-viewport "Sun 5 1 Job Mon 6 1 Job Tue 7 1/1 1 Job Wed 8 8/8 5 Jobs Thu 9 9/10 9 Jobs Fri …" at bounding box center [260, 64] width 520 height 450
click at [149, 205] on app-date-cell "10:30-17:15 (6h45m) 3/3 Barbour kaffesampling Köpenhamn 2 Roles Drift [DATE] 10…" at bounding box center [159, 84] width 65 height 410
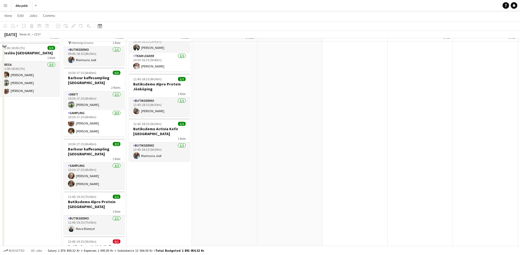
scroll to position [178, 0]
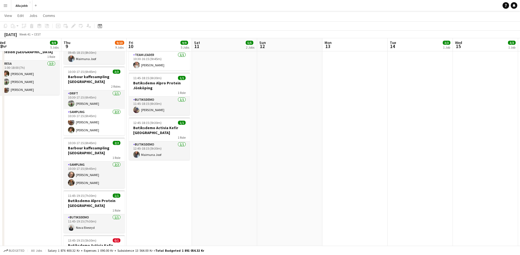
click at [165, 173] on app-date-cell "10:30-17:15 (6h45m) 3/3 Barbour kaffesampling Köpenhamn 2 Roles Drift [DATE] 10…" at bounding box center [159, 88] width 65 height 410
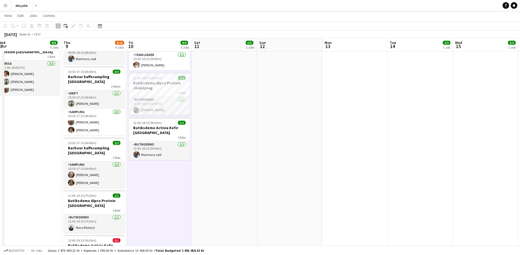
click at [59, 26] on icon at bounding box center [58, 26] width 2 height 2
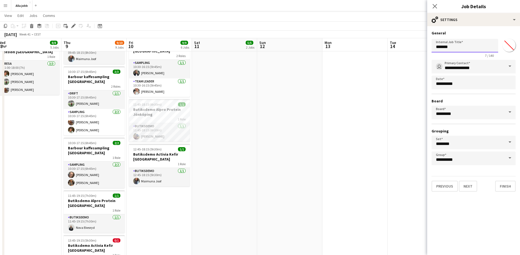
click at [466, 47] on input "*******" at bounding box center [465, 46] width 67 height 14
type input "**********"
click at [472, 194] on div "**********" at bounding box center [474, 111] width 93 height 170
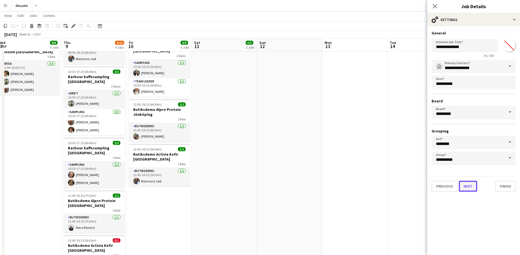
click at [472, 186] on button "Next" at bounding box center [468, 186] width 18 height 11
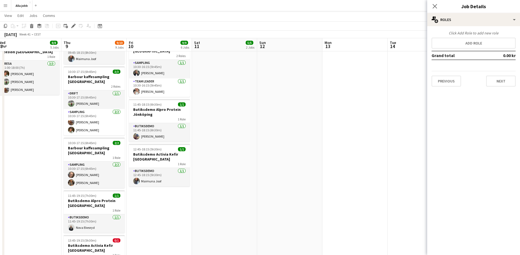
click at [426, 213] on app-date-cell "08:00-18:45 (10h45m) 3/3 Oatly Matcha 2 Roles Drift [DATE] 08:00-18:45 (10h45m)…" at bounding box center [420, 88] width 65 height 410
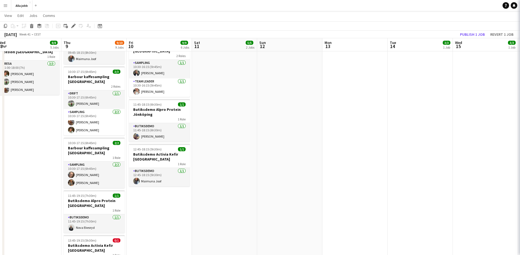
scroll to position [0, 200]
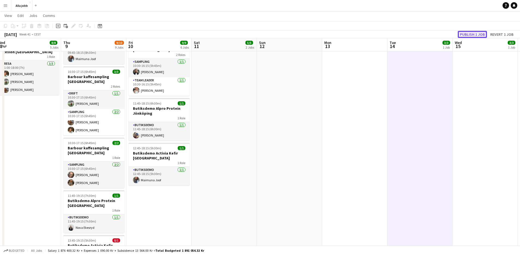
click at [478, 35] on button "Publish 1 job" at bounding box center [472, 34] width 29 height 7
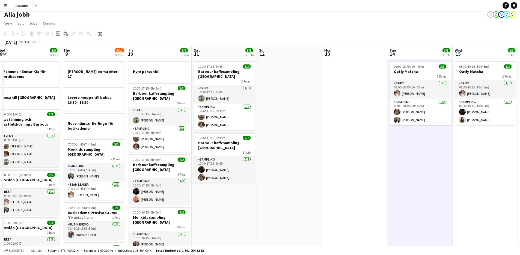
scroll to position [5, 0]
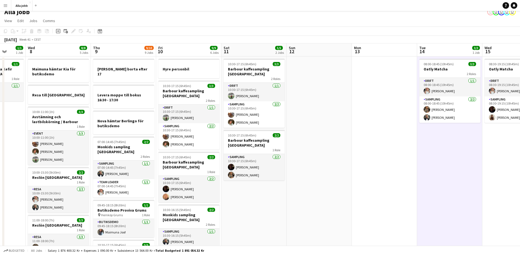
drag, startPoint x: 278, startPoint y: 185, endPoint x: 111, endPoint y: 173, distance: 166.8
click at [111, 173] on app-calendar-viewport "Sun 5 1 Job Mon 6 1 Job Tue 7 1/1 1 Job Wed 8 8/8 5 Jobs Thu 9 9/10 9 Jobs Fri …" at bounding box center [260, 254] width 520 height 423
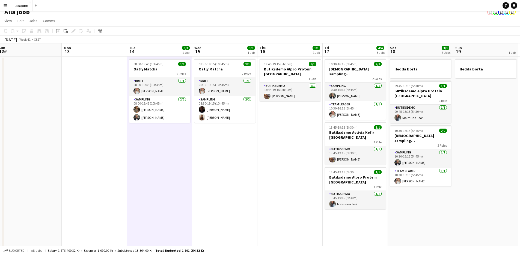
drag, startPoint x: 225, startPoint y: 179, endPoint x: 196, endPoint y: 178, distance: 29.2
click at [186, 180] on app-calendar-viewport "Thu 9 9/10 9 Jobs Fri 10 9/9 6 Jobs Sat 11 5/5 2 Jobs Sun 12 Mon 13 Tue 14 3/3 …" at bounding box center [260, 254] width 520 height 423
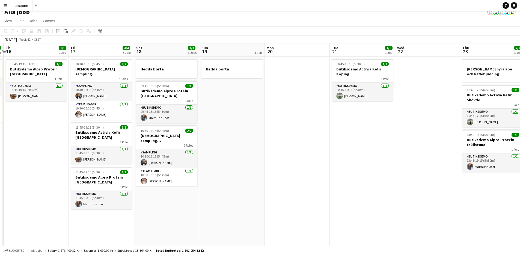
drag, startPoint x: 254, startPoint y: 196, endPoint x: 236, endPoint y: 192, distance: 18.7
click at [241, 195] on app-calendar-viewport "Mon 13 Tue 14 3/3 1 Job Wed 15 3/3 1 Job Thu 16 1/1 1 Job Fri 17 4/4 3 Jobs Sat…" at bounding box center [260, 254] width 520 height 423
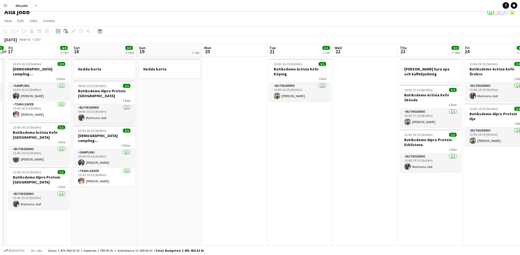
drag, startPoint x: 187, startPoint y: 108, endPoint x: 364, endPoint y: 52, distance: 186.3
click at [364, 52] on app-calendar-viewport "Wed 15 3/3 1 Job Thu 16 1/1 1 Job Fri 17 4/4 3 Jobs Sat 18 3/3 3 Jobs Sun 19 1 …" at bounding box center [260, 254] width 520 height 423
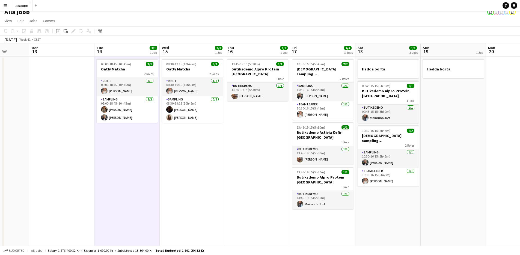
scroll to position [0, 135]
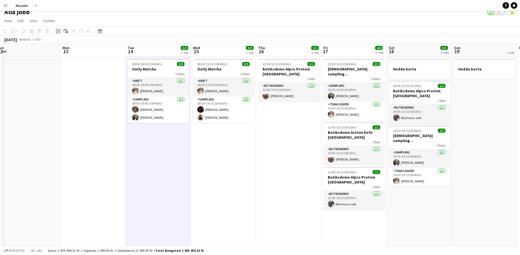
drag, startPoint x: 186, startPoint y: 92, endPoint x: 323, endPoint y: 57, distance: 141.8
click at [323, 57] on app-calendar-viewport "Fri 10 9/9 6 Jobs Sat 11 5/5 2 Jobs Sun 12 Mon 13 Tue 14 3/3 1 Job Wed 15 3/3 1…" at bounding box center [260, 254] width 520 height 423
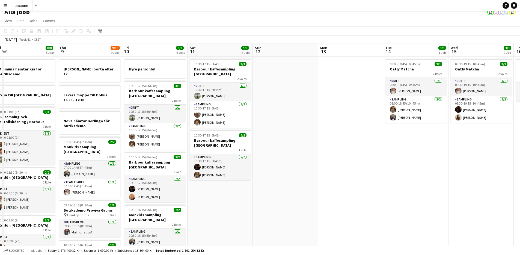
drag, startPoint x: 111, startPoint y: 190, endPoint x: 305, endPoint y: 198, distance: 193.9
click at [305, 198] on app-calendar-viewport "Mon 6 1 Job Tue 7 1/1 1 Job Wed 8 8/8 5 Jobs Thu 9 9/10 9 Jobs Fri 10 9/9 6 Job…" at bounding box center [260, 254] width 520 height 423
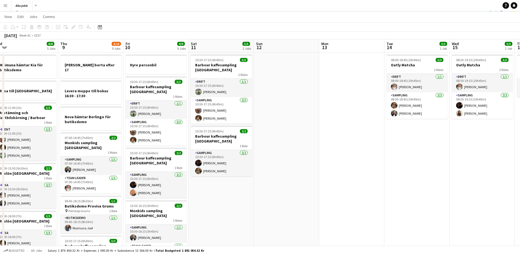
scroll to position [4, 0]
